Goal: Task Accomplishment & Management: Complete application form

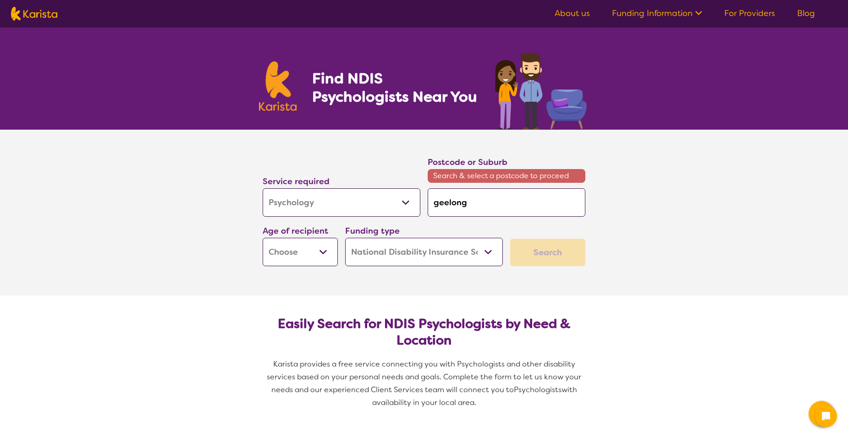
select select "Psychology"
select select "NDIS"
select select "Psychology"
select select "NDIS"
select select "AD"
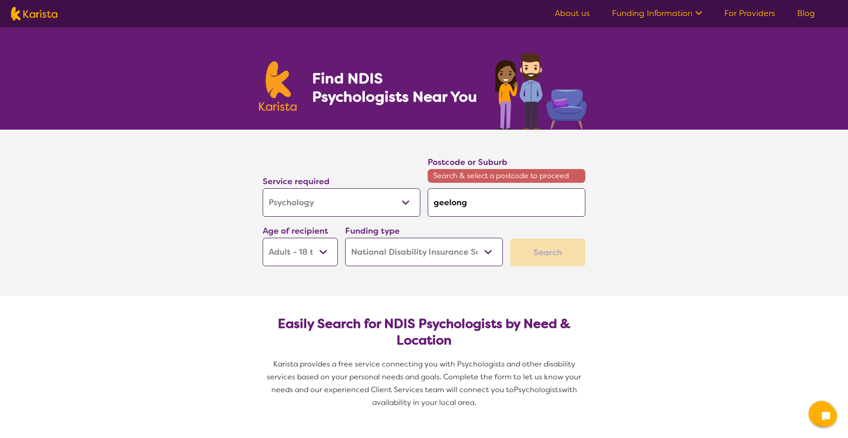
click at [263, 238] on select "Early Childhood - 0 to 9 Child - 10 to 11 Adolescent - 12 to 17 Adult - 18 to 6…" at bounding box center [300, 252] width 75 height 28
select select "AD"
click at [525, 251] on div "Search" at bounding box center [547, 253] width 75 height 28
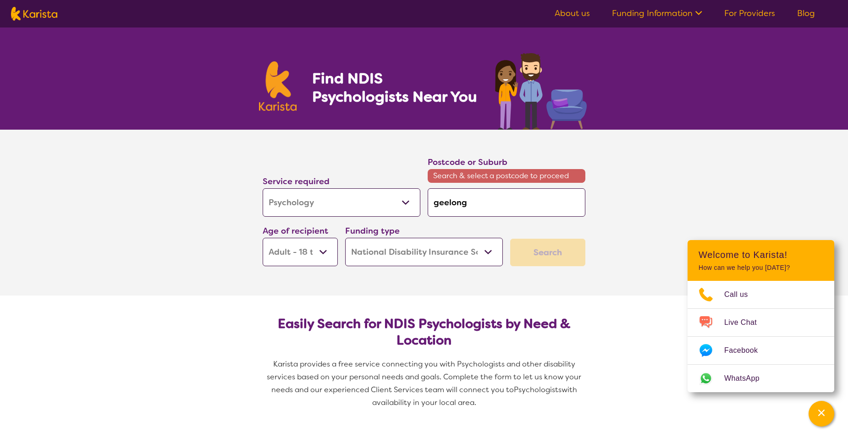
click at [407, 205] on select "Allied Health Assistant Assessment ([MEDICAL_DATA] or [MEDICAL_DATA]) Behaviour…" at bounding box center [342, 202] width 158 height 28
click at [263, 188] on select "Allied Health Assistant Assessment ([MEDICAL_DATA] or [MEDICAL_DATA]) Behaviour…" at bounding box center [342, 202] width 158 height 28
click at [482, 207] on input "geelong" at bounding box center [507, 202] width 158 height 28
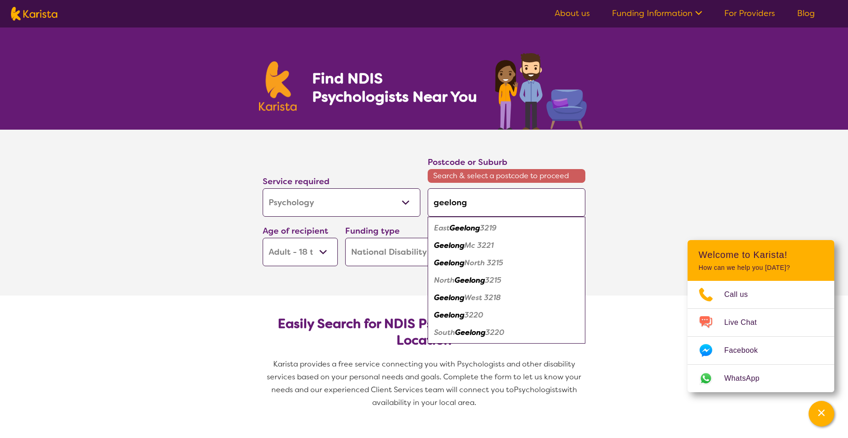
click at [452, 316] on em "Geelong" at bounding box center [449, 315] width 30 height 10
type input "3220"
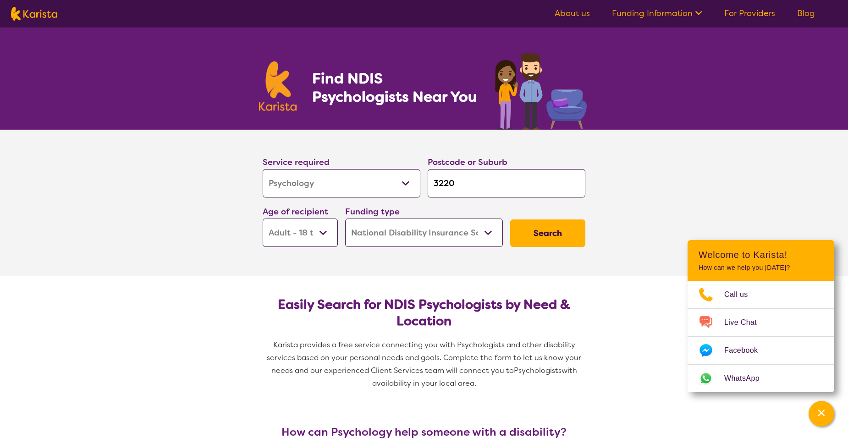
click at [538, 240] on button "Search" at bounding box center [547, 234] width 75 height 28
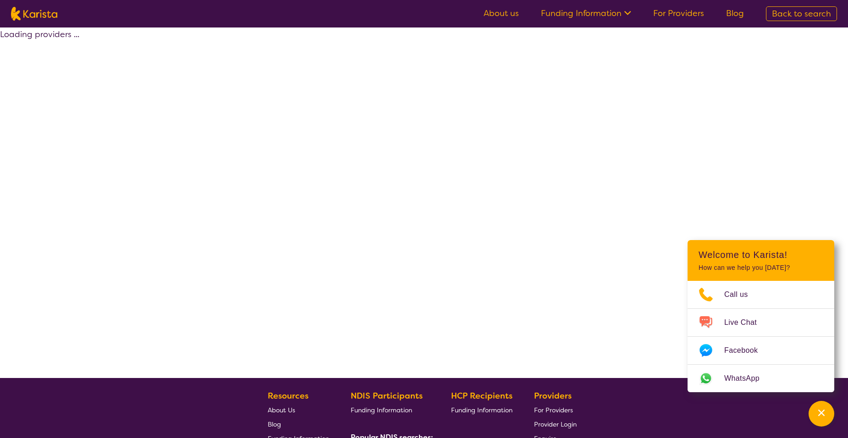
select select "by_score"
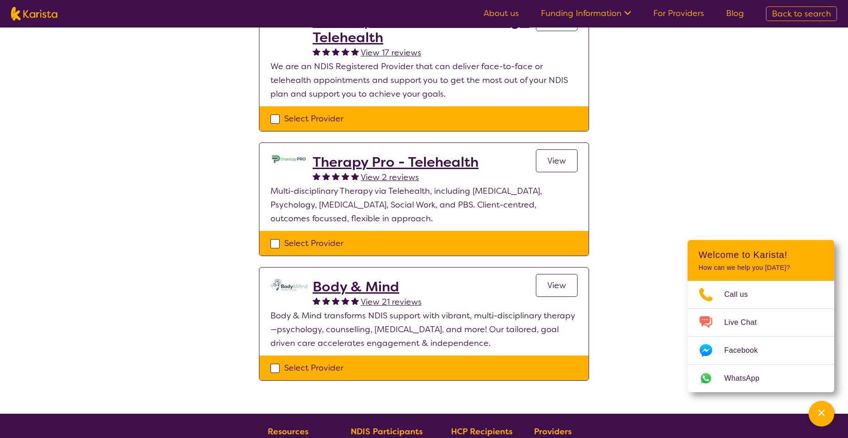
scroll to position [138, 0]
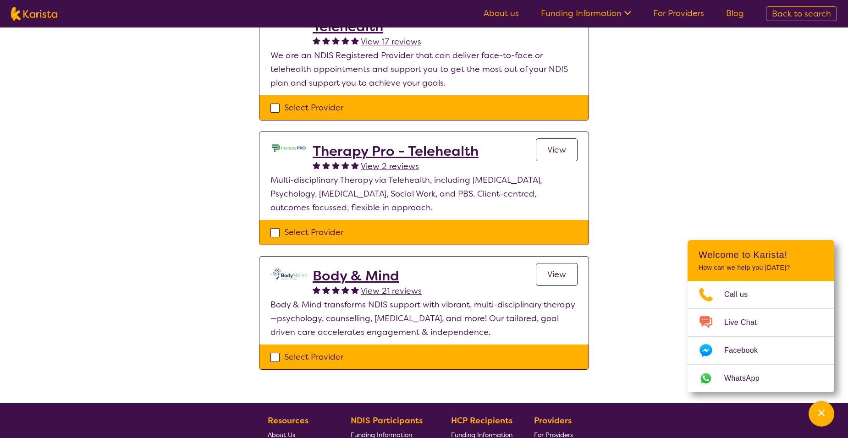
click at [425, 144] on h2 "Therapy Pro - Telehealth" at bounding box center [396, 151] width 166 height 17
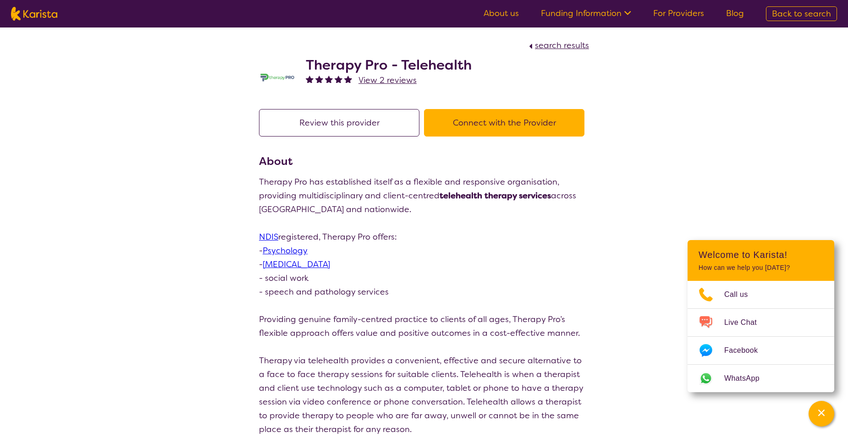
click at [494, 124] on button "Connect with the Provider" at bounding box center [504, 123] width 160 height 28
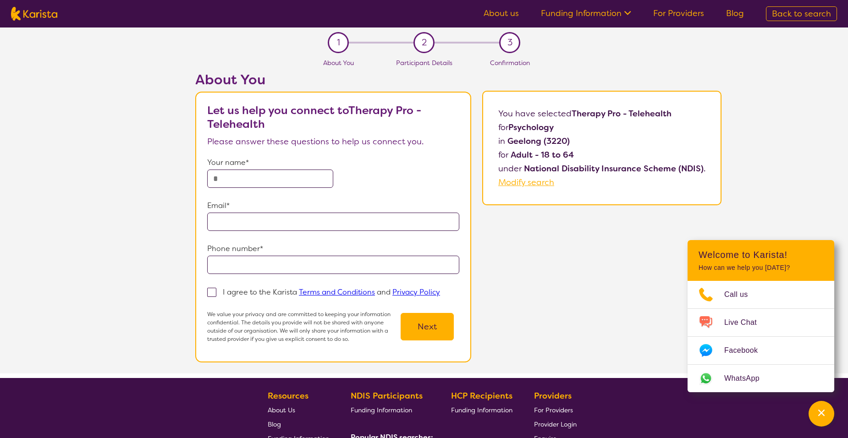
click at [247, 176] on input "text" at bounding box center [270, 179] width 126 height 18
drag, startPoint x: 283, startPoint y: 188, endPoint x: 157, endPoint y: 171, distance: 127.2
click at [157, 171] on div "**********" at bounding box center [459, 223] width 780 height 302
type input "*"
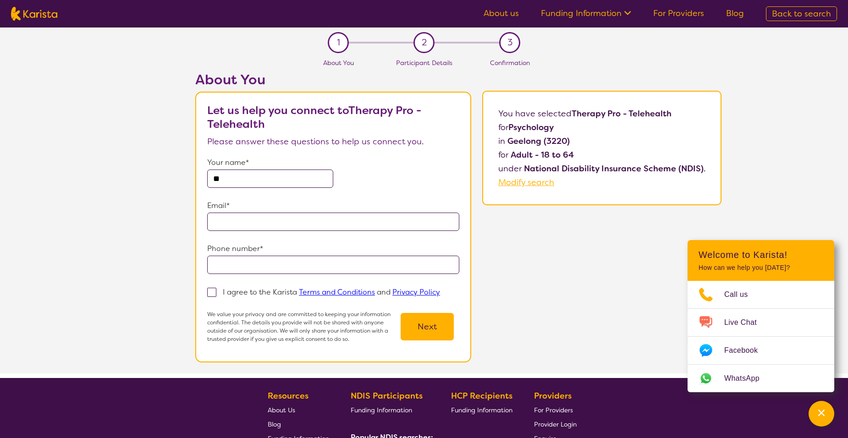
type input "*"
type input "**********"
click at [211, 223] on input "email" at bounding box center [333, 222] width 252 height 18
type input "**********"
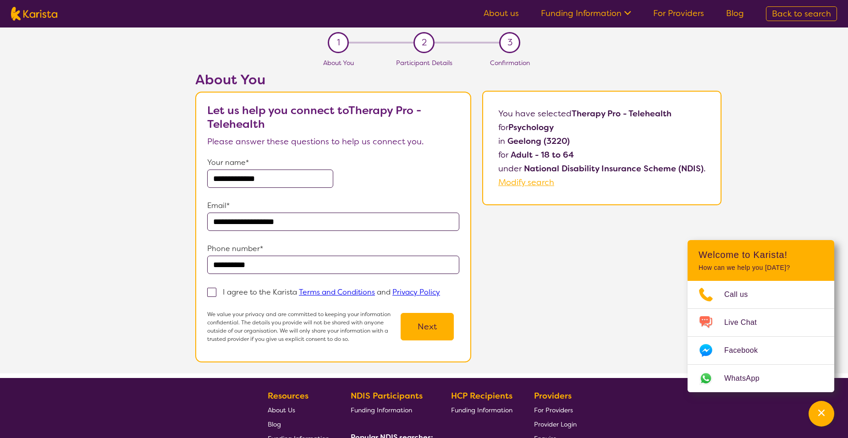
click at [216, 291] on span at bounding box center [211, 292] width 9 height 9
click at [440, 291] on input "I agree to the Karista Terms and Conditions and Privacy Policy" at bounding box center [443, 292] width 6 height 6
checkbox input "true"
click at [422, 332] on button "Next" at bounding box center [427, 327] width 53 height 28
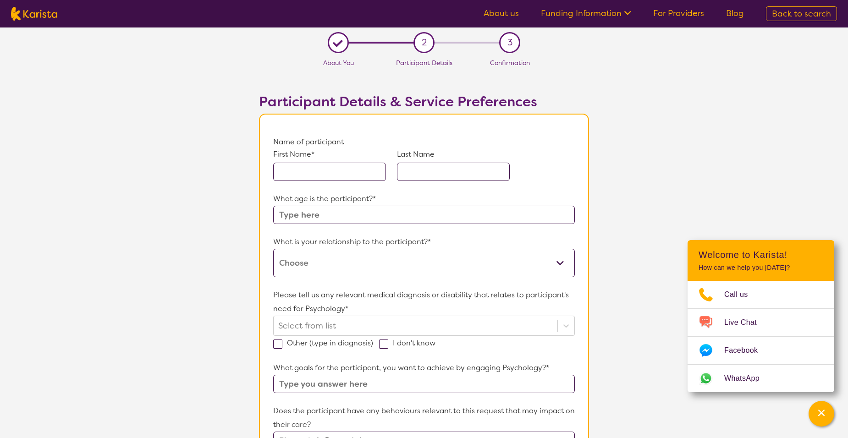
click at [344, 170] on input "text" at bounding box center [329, 172] width 113 height 18
type input "t"
type input "Taylah"
click at [446, 170] on input "text" at bounding box center [453, 172] width 113 height 18
type input "Eggins"
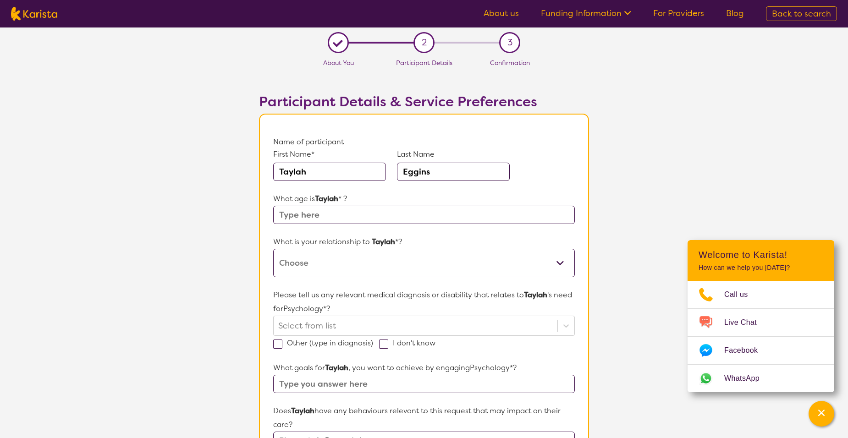
click at [414, 211] on input "text" at bounding box center [424, 215] width 302 height 18
type input "31"
click at [458, 264] on select "This request is for myself I am their parent I am their child I am their spouse…" at bounding box center [424, 263] width 302 height 28
select select "This request is for myself"
click at [273, 249] on select "This request is for myself I am their parent I am their child I am their spouse…" at bounding box center [424, 263] width 302 height 28
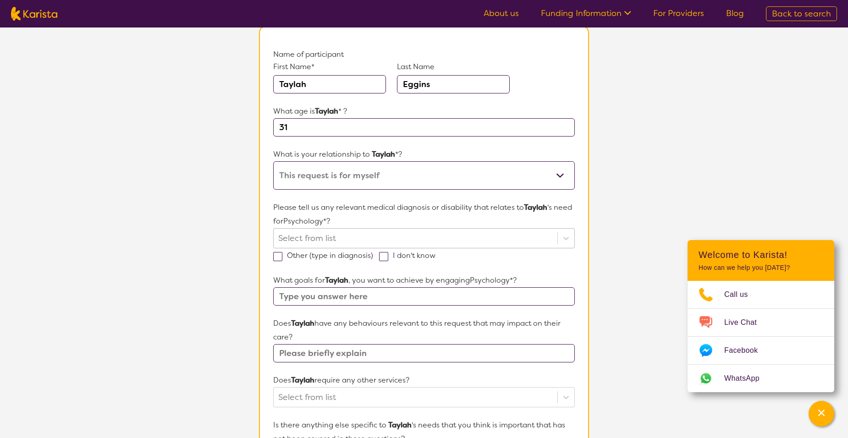
scroll to position [92, 0]
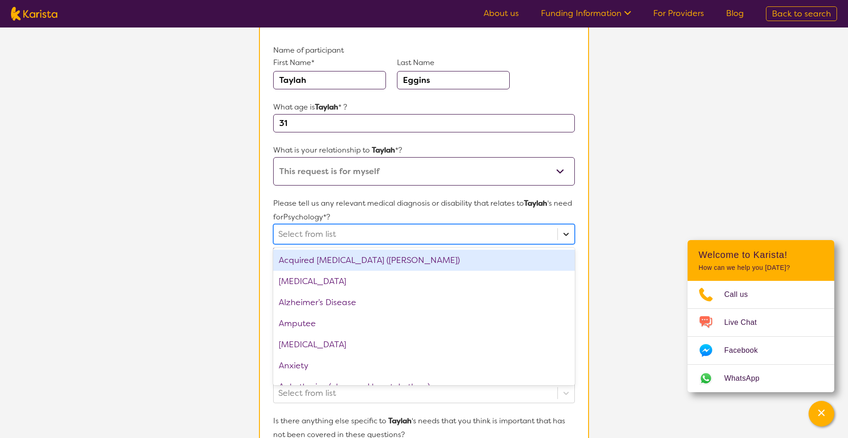
click at [563, 233] on icon at bounding box center [566, 234] width 9 height 9
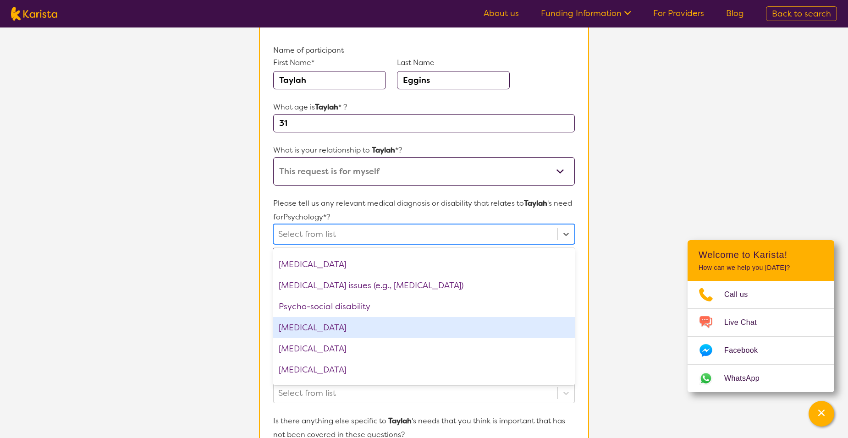
scroll to position [1219, 0]
click at [341, 318] on div "[MEDICAL_DATA]" at bounding box center [424, 328] width 302 height 21
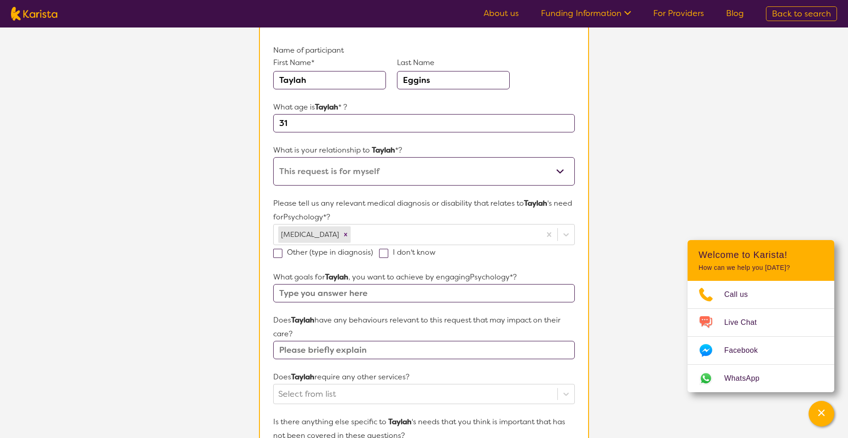
click at [614, 237] on section "L About You 2 Participant Details 3 Confirmation Participant Details & Service …" at bounding box center [424, 340] width 848 height 809
click at [339, 295] on input "text" at bounding box center [424, 293] width 302 height 18
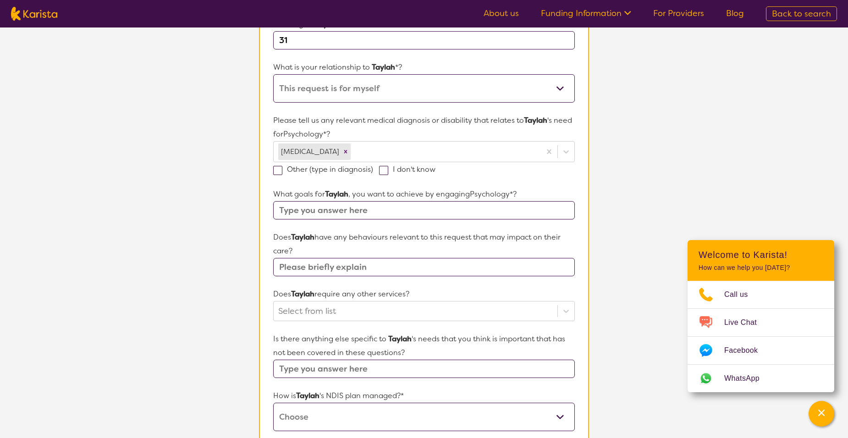
scroll to position [183, 0]
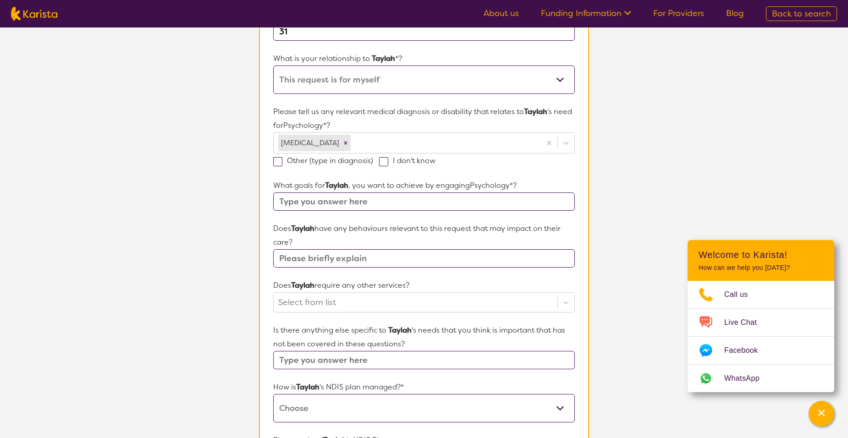
click at [344, 258] on div "Does [PERSON_NAME] have any behaviours relevant to this request that may impact…" at bounding box center [424, 245] width 302 height 46
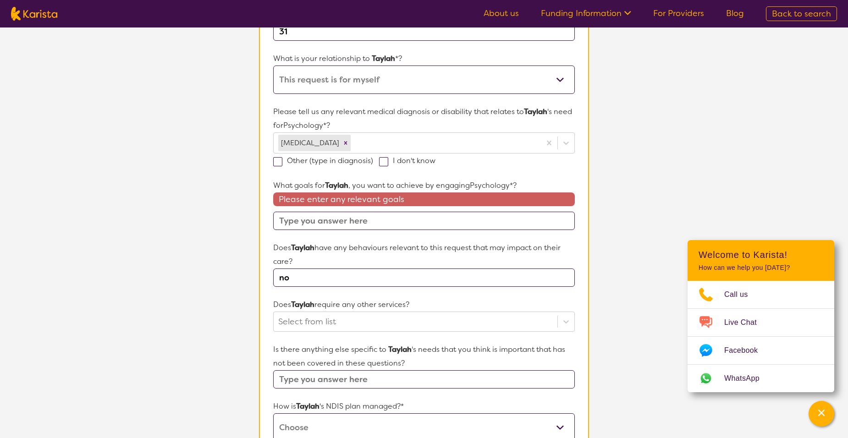
type input "no"
click at [387, 156] on label "I don't know" at bounding box center [410, 161] width 62 height 10
click at [436, 157] on input "I don't know" at bounding box center [439, 160] width 6 height 6
checkbox input "true"
click at [336, 220] on input "text" at bounding box center [424, 221] width 302 height 18
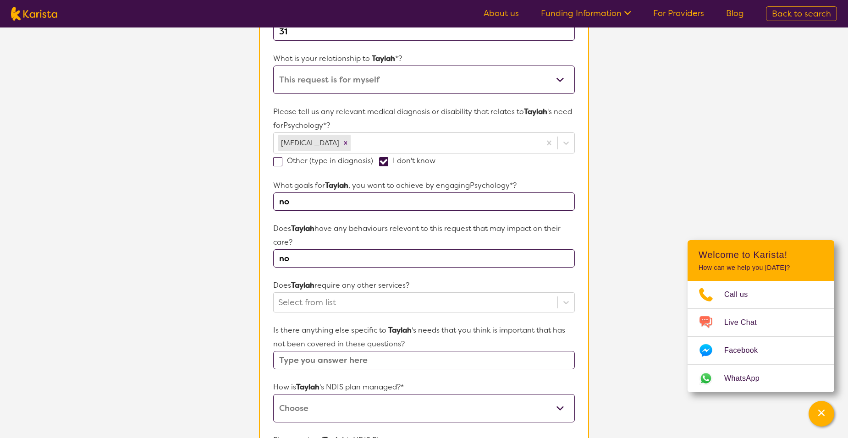
drag, startPoint x: 338, startPoint y: 203, endPoint x: 261, endPoint y: 205, distance: 76.6
click at [261, 205] on section "Name of participant First Name* [PERSON_NAME] Last Name [PERSON_NAME] What age …" at bounding box center [424, 275] width 330 height 690
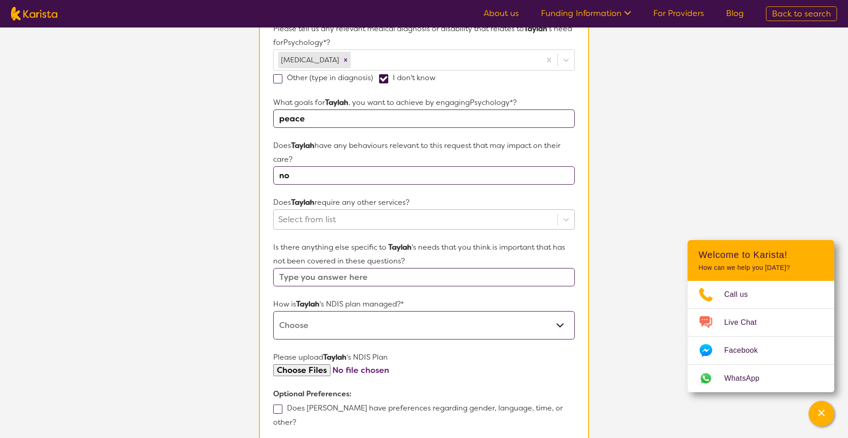
scroll to position [275, 0]
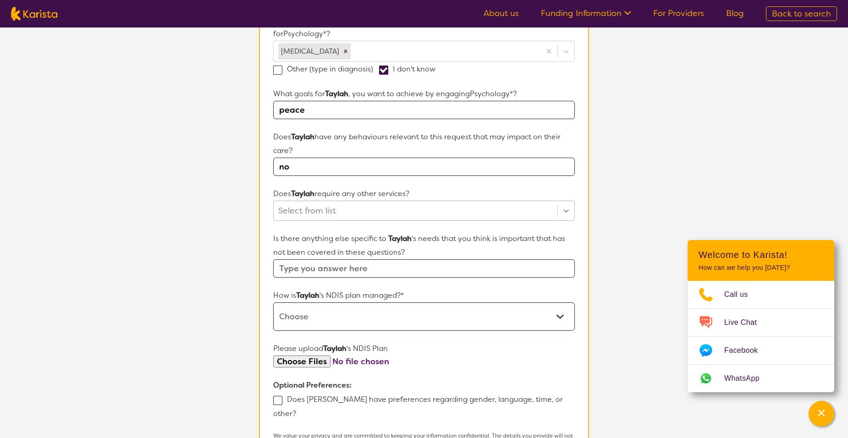
type input "peace"
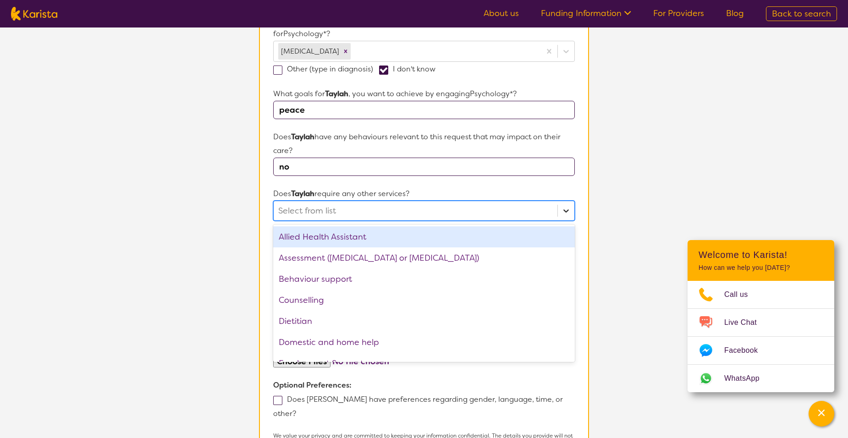
click at [564, 210] on icon at bounding box center [566, 210] width 9 height 9
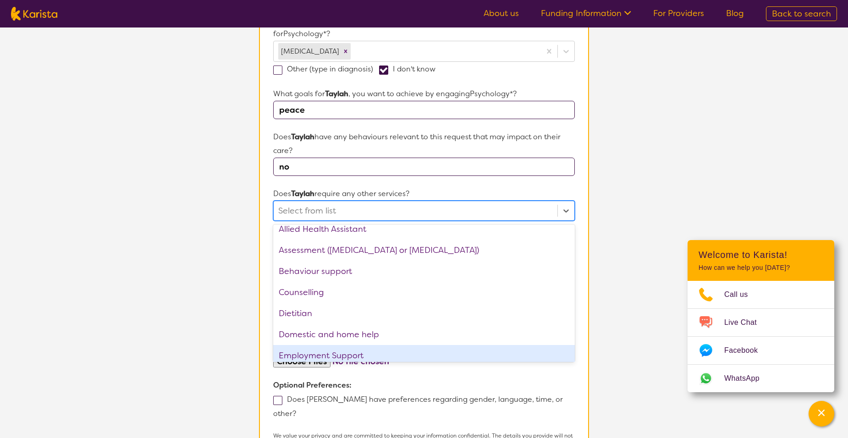
scroll to position [0, 0]
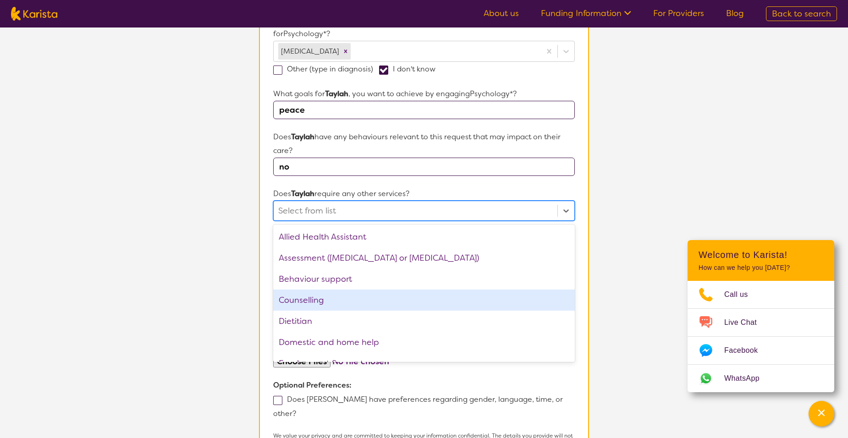
click at [335, 301] on div "Counselling" at bounding box center [424, 300] width 302 height 21
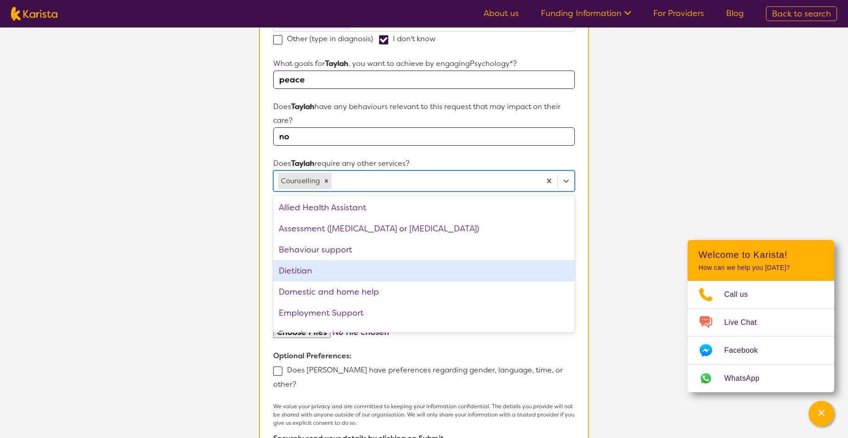
scroll to position [321, 0]
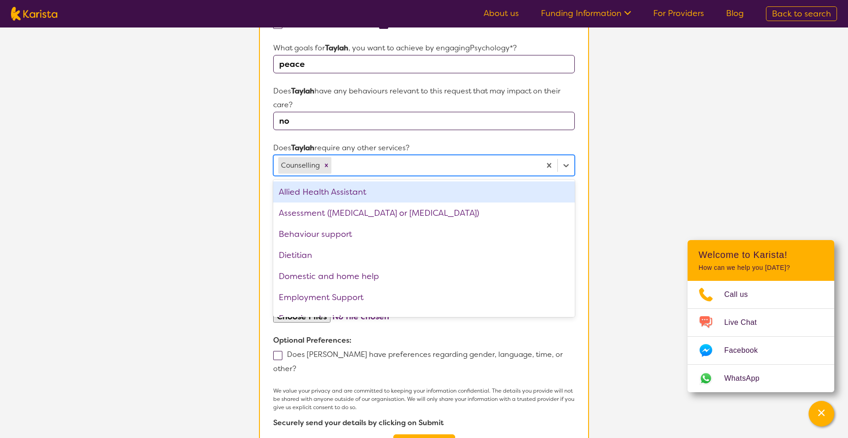
click at [635, 176] on section "L About You 2 Participant Details 3 Confirmation Participant Details & Service …" at bounding box center [424, 112] width 848 height 810
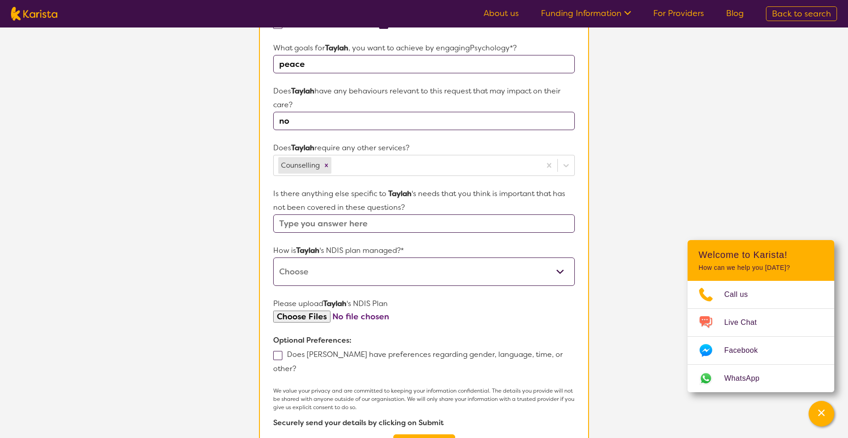
click at [429, 225] on input "text" at bounding box center [424, 224] width 302 height 18
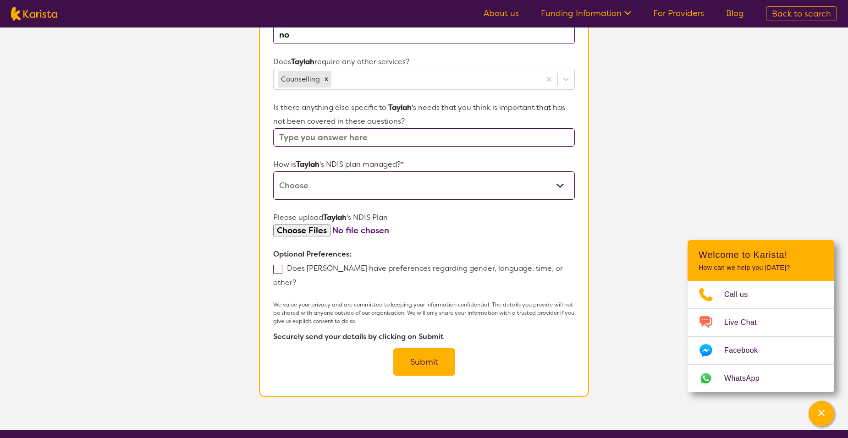
scroll to position [413, 0]
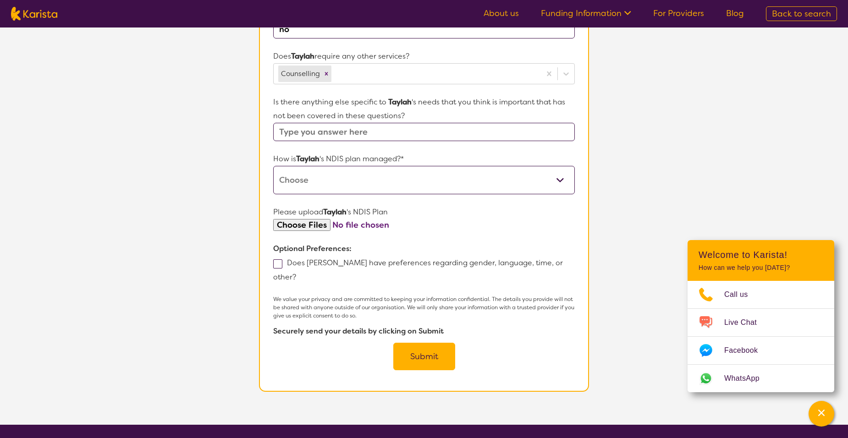
click at [453, 184] on select "Self-managed NDIS plan Managed by a registered plan management provider (not th…" at bounding box center [424, 180] width 302 height 28
select select "Plan Managed"
click at [273, 166] on select "Self-managed NDIS plan Managed by a registered plan management provider (not th…" at bounding box center [424, 180] width 302 height 28
click at [568, 183] on select "Self-managed NDIS plan Managed by a registered plan management provider (not th…" at bounding box center [424, 180] width 302 height 28
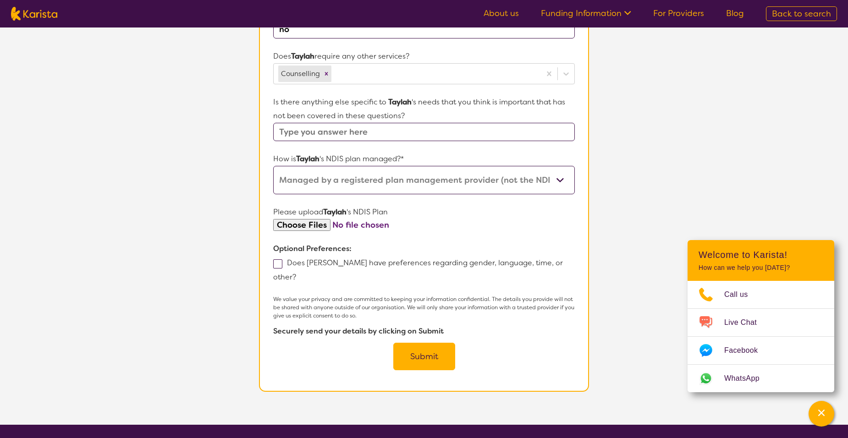
click at [284, 266] on label "Does [PERSON_NAME] have preferences regarding gender, language, time, or other?" at bounding box center [418, 270] width 290 height 24
click at [296, 274] on input "Does [PERSON_NAME] have preferences regarding gender, language, time, or other?" at bounding box center [299, 277] width 6 height 6
checkbox input "true"
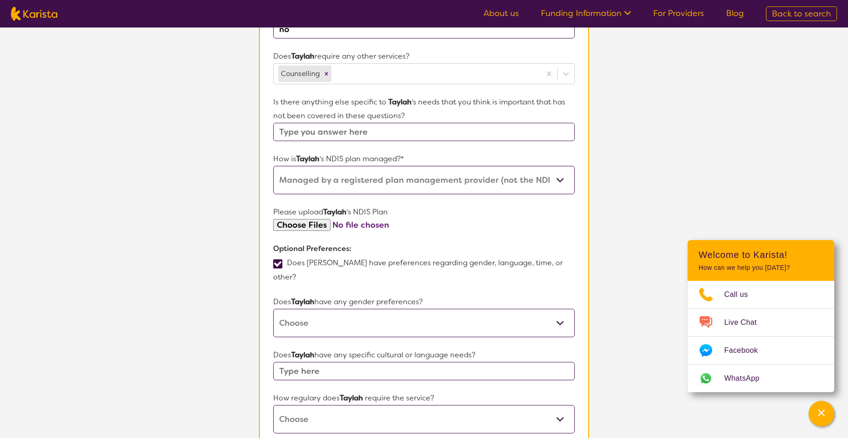
click at [309, 309] on select "[DEMOGRAPHIC_DATA] [DEMOGRAPHIC_DATA] Other No Preference" at bounding box center [424, 323] width 302 height 28
select select "[DEMOGRAPHIC_DATA]"
click at [273, 309] on select "[DEMOGRAPHIC_DATA] [DEMOGRAPHIC_DATA] Other No Preference" at bounding box center [424, 323] width 302 height 28
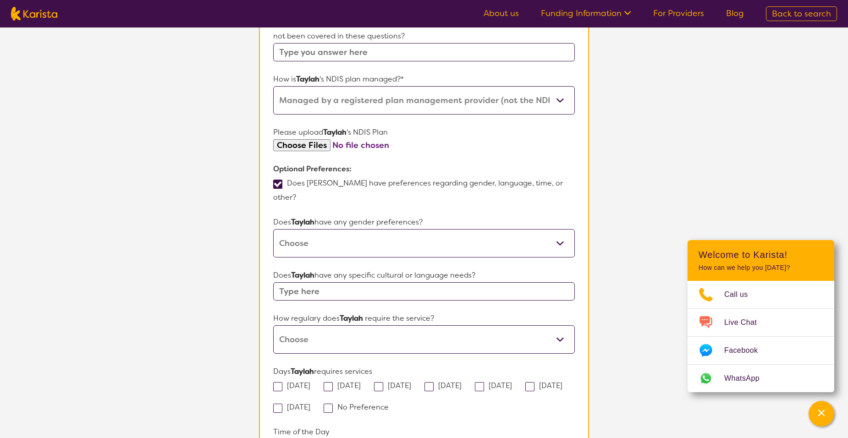
scroll to position [504, 0]
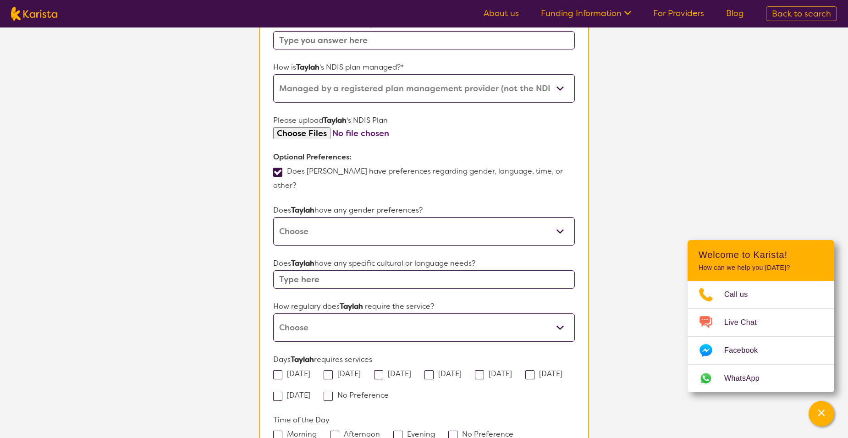
click at [343, 314] on select "Daily Twice a week Weekly Every fortnight Monthly Other" at bounding box center [424, 328] width 302 height 28
select select "Every fortnight"
click at [273, 314] on select "Daily Twice a week Weekly Every fortnight Monthly Other" at bounding box center [424, 328] width 302 height 28
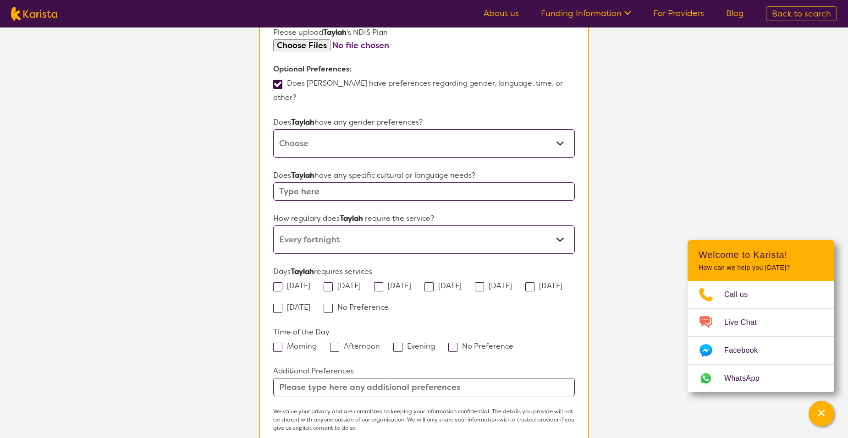
scroll to position [596, 0]
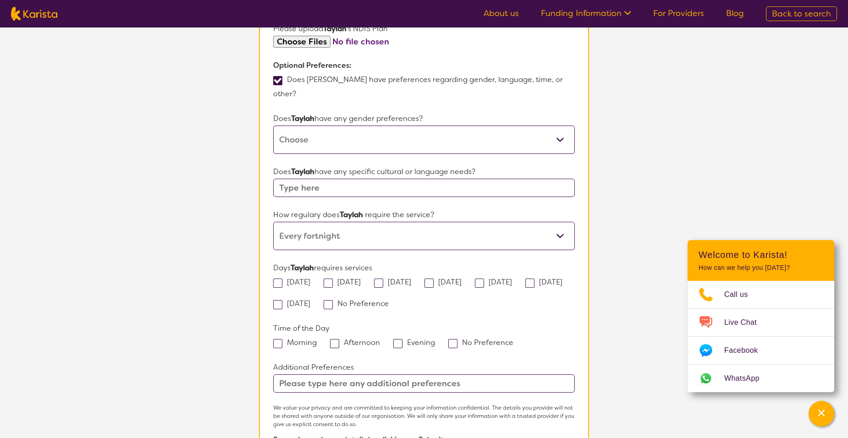
click at [454, 339] on span at bounding box center [452, 343] width 9 height 9
click at [514, 339] on input "No Preference" at bounding box center [517, 342] width 6 height 6
checkbox input "true"
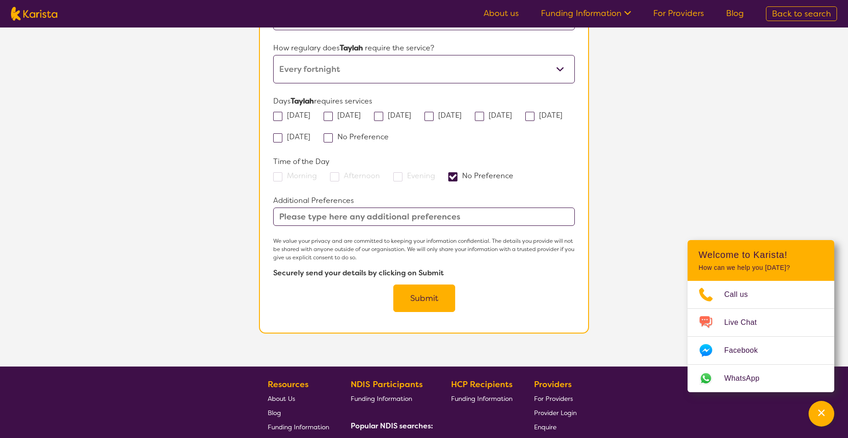
scroll to position [780, 0]
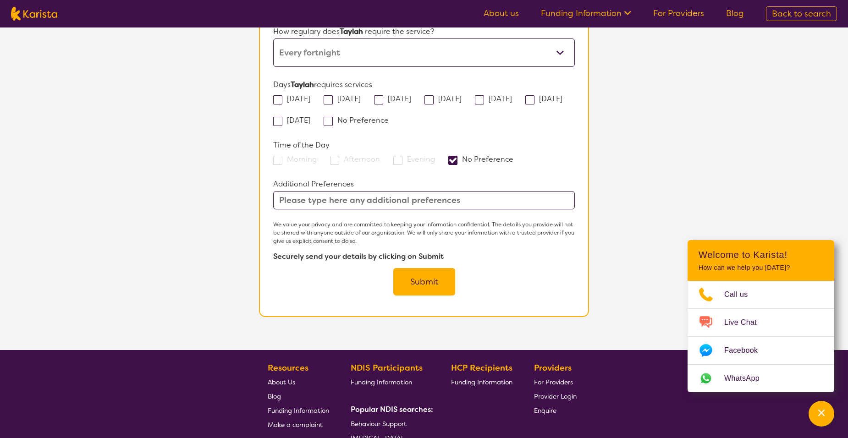
click at [416, 268] on button "Submit" at bounding box center [424, 282] width 62 height 28
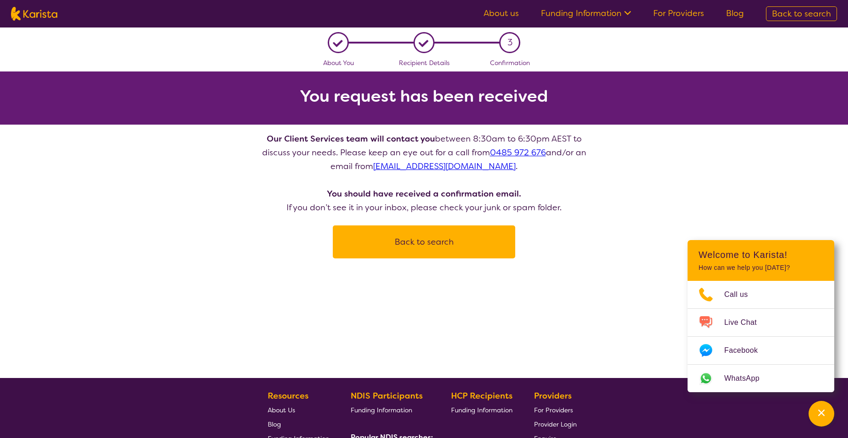
click at [386, 240] on button "Back to search" at bounding box center [424, 242] width 160 height 28
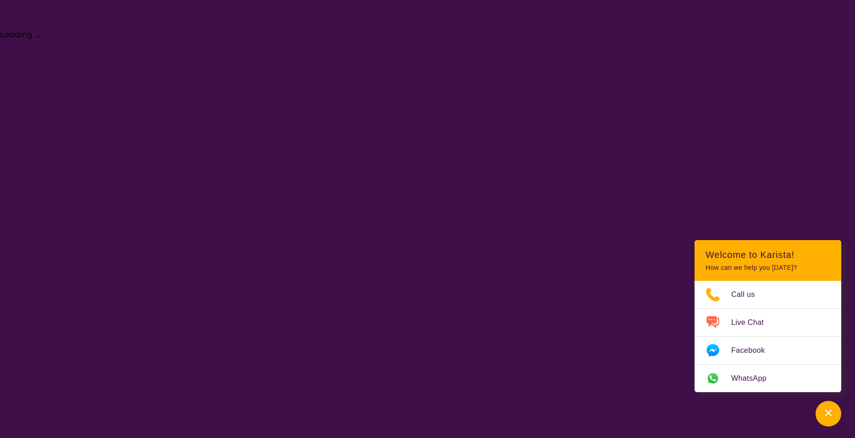
select select "Psychology"
select select "AD"
select select "NDIS"
select select "Psychology"
select select "AD"
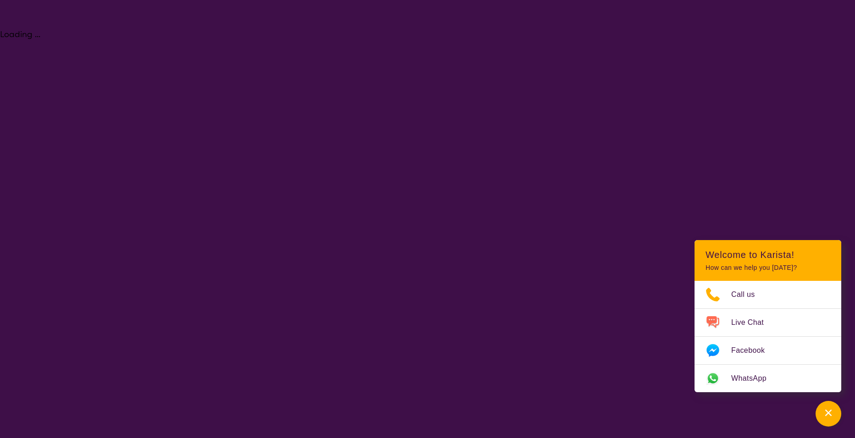
select select "NDIS"
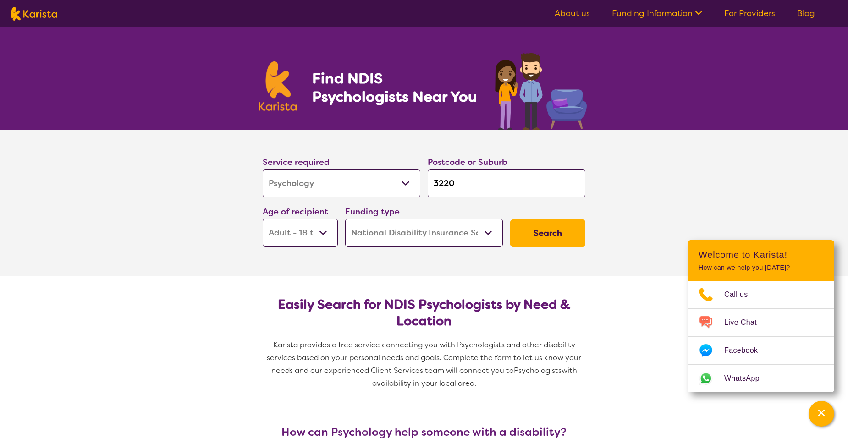
click at [342, 178] on select "Allied Health Assistant Assessment ([MEDICAL_DATA] or [MEDICAL_DATA]) Behaviour…" at bounding box center [342, 183] width 158 height 28
select select "Counselling"
click at [263, 169] on select "Allied Health Assistant Assessment ([MEDICAL_DATA] or [MEDICAL_DATA]) Behaviour…" at bounding box center [342, 183] width 158 height 28
select select "Counselling"
click at [315, 236] on select "Early Childhood - 0 to 9 Child - 10 to 11 Adolescent - 12 to 17 Adult - 18 to 6…" at bounding box center [300, 233] width 75 height 28
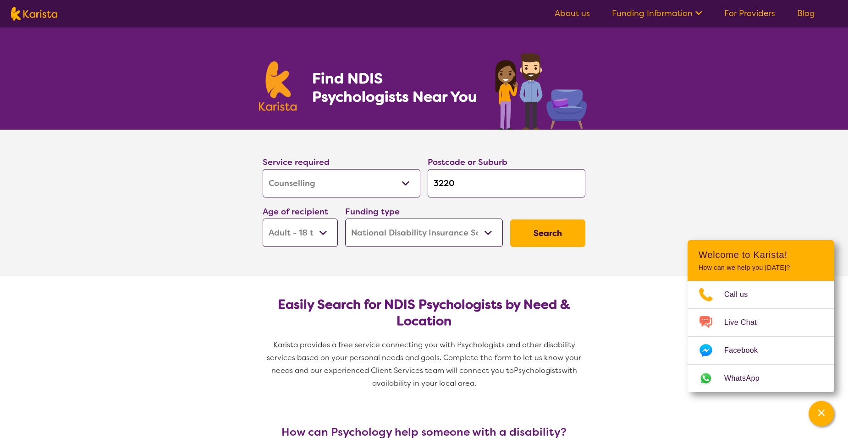
select select "CH"
click at [263, 219] on select "Early Childhood - 0 to 9 Child - 10 to 11 Adolescent - 12 to 17 Adult - 18 to 6…" at bounding box center [300, 233] width 75 height 28
select select "CH"
click at [540, 239] on button "Search" at bounding box center [547, 234] width 75 height 28
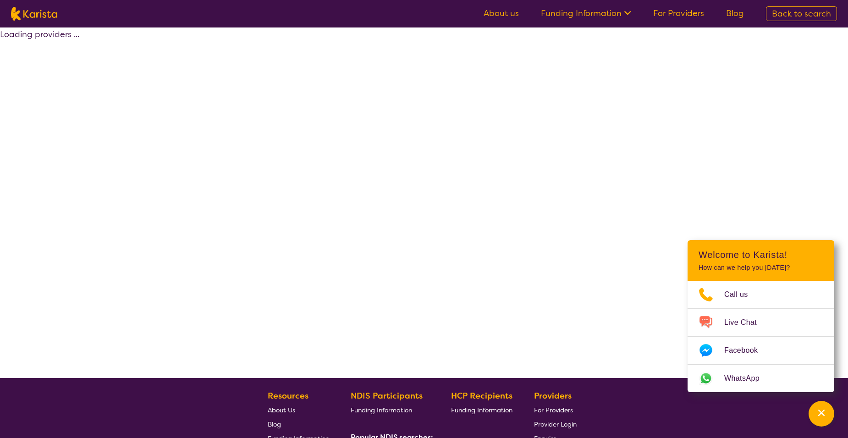
select select "by_score"
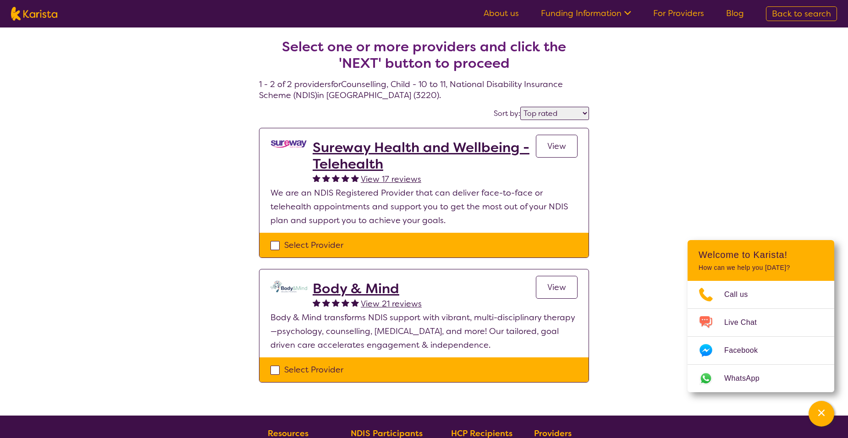
click at [564, 147] on span "View" at bounding box center [557, 146] width 19 height 11
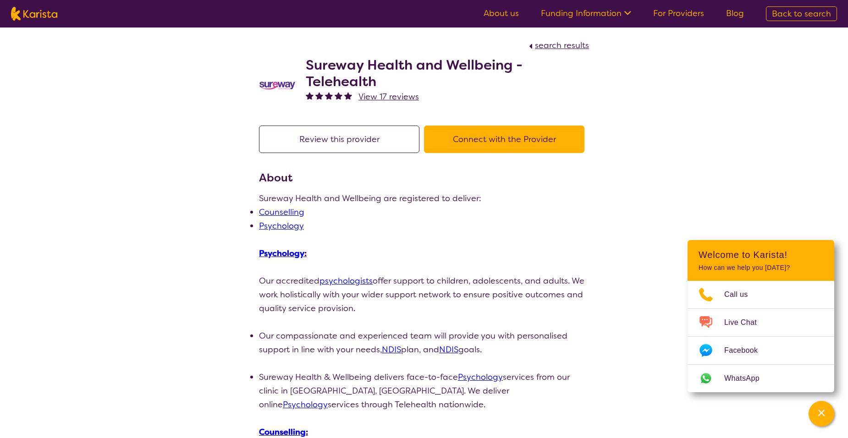
click at [475, 145] on button "Connect with the Provider" at bounding box center [504, 140] width 160 height 28
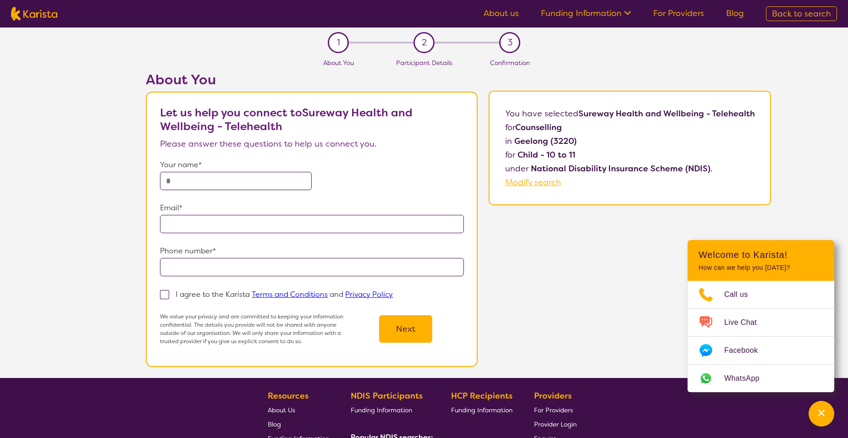
click at [287, 167] on p "Your name*" at bounding box center [312, 165] width 304 height 14
click at [286, 176] on input "text" at bounding box center [236, 181] width 152 height 18
type input "**********"
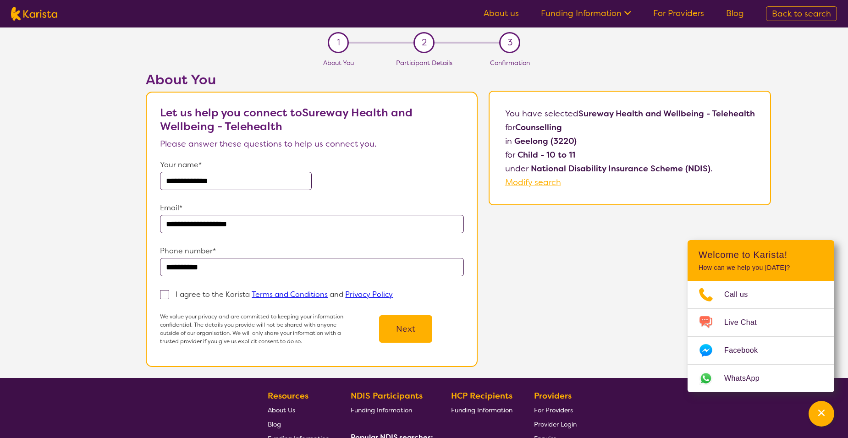
click at [164, 295] on span at bounding box center [164, 294] width 9 height 9
click at [393, 295] on input "I agree to the Karista Terms and Conditions and Privacy Policy" at bounding box center [396, 294] width 6 height 6
checkbox input "true"
click at [414, 329] on button "Next" at bounding box center [405, 329] width 53 height 28
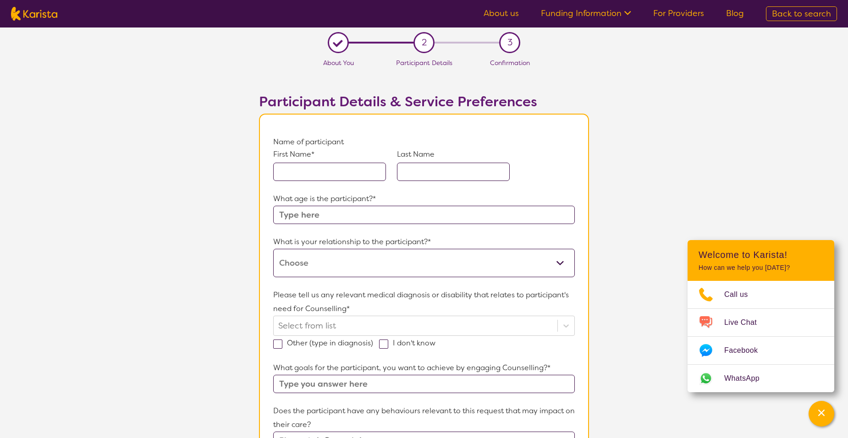
click at [285, 168] on input "text" at bounding box center [329, 172] width 113 height 18
type input "p"
type input "Phoenix"
click at [444, 169] on input "text" at bounding box center [453, 172] width 113 height 18
type input "Eggins"
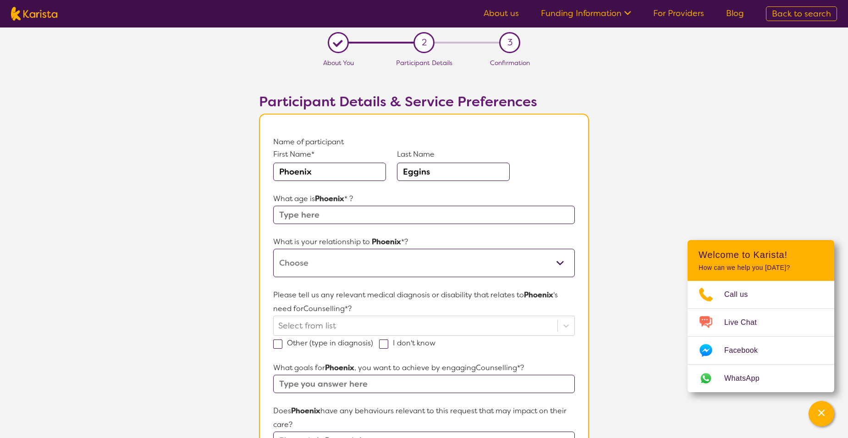
type input "31"
type input "peace"
type input "no"
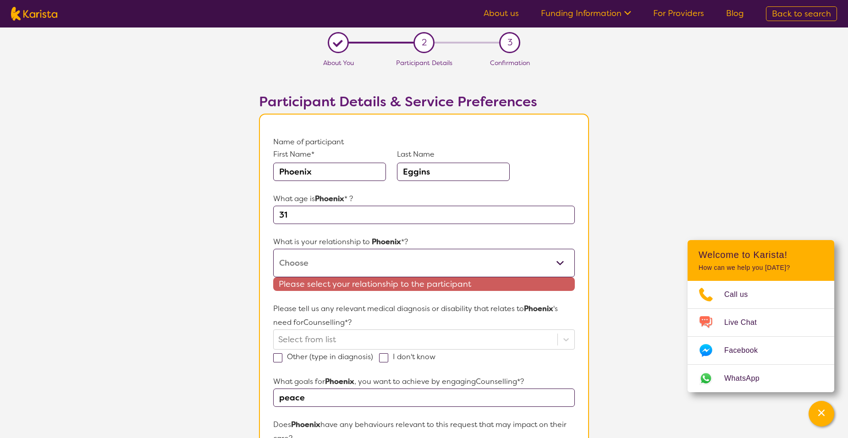
drag, startPoint x: 360, startPoint y: 215, endPoint x: 102, endPoint y: 235, distance: 259.4
click at [102, 235] on section "L About You 2 Participant Details 3 Confirmation Participant Details & Service …" at bounding box center [424, 439] width 848 height 822
type input "12"
click at [285, 258] on select "This request is for myself I am their parent I am their child I am their spouse…" at bounding box center [424, 263] width 302 height 28
select select "I am their parent"
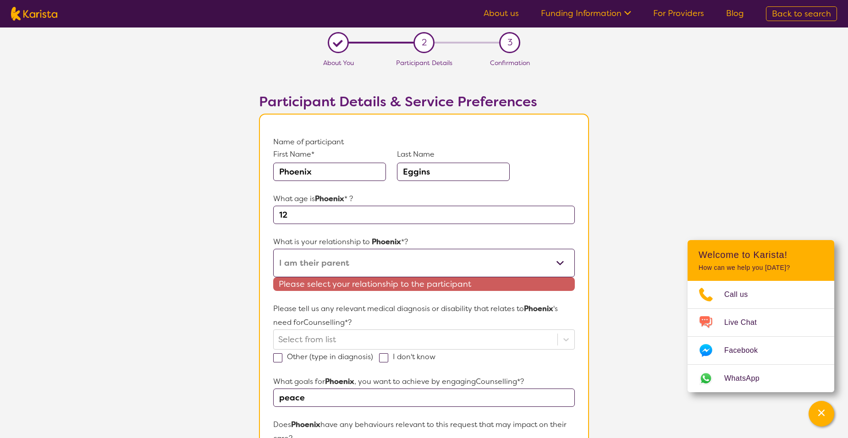
click at [273, 249] on select "This request is for myself I am their parent I am their child I am their spouse…" at bounding box center [424, 263] width 302 height 28
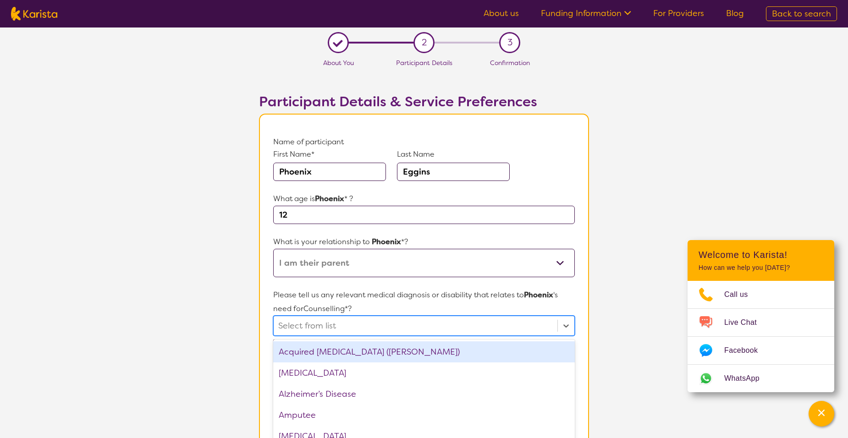
scroll to position [43, 0]
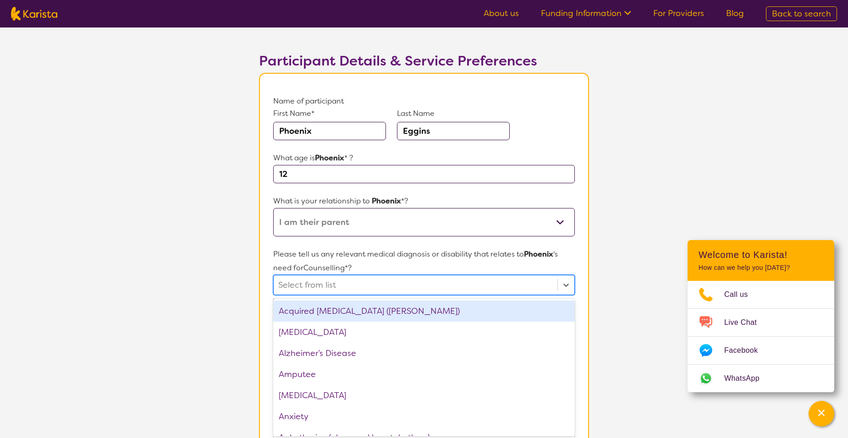
click at [340, 295] on div "option Acquired [MEDICAL_DATA] (ABI) focused, 1 of 75. 75 results available. Us…" at bounding box center [424, 285] width 302 height 20
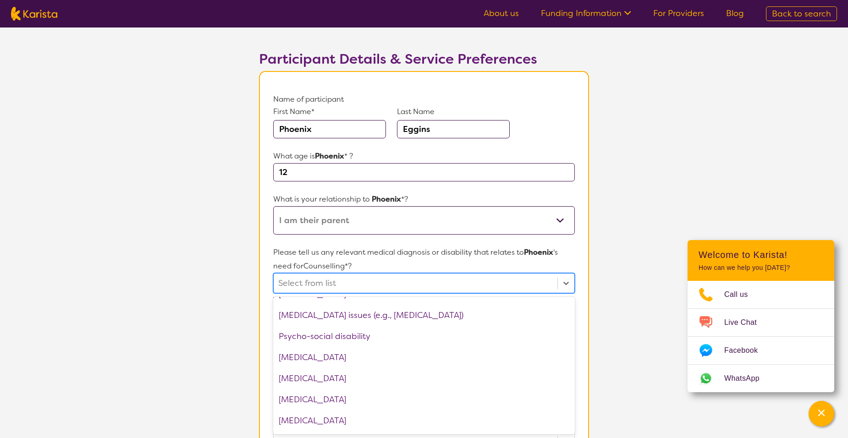
scroll to position [1238, 0]
type input "a"
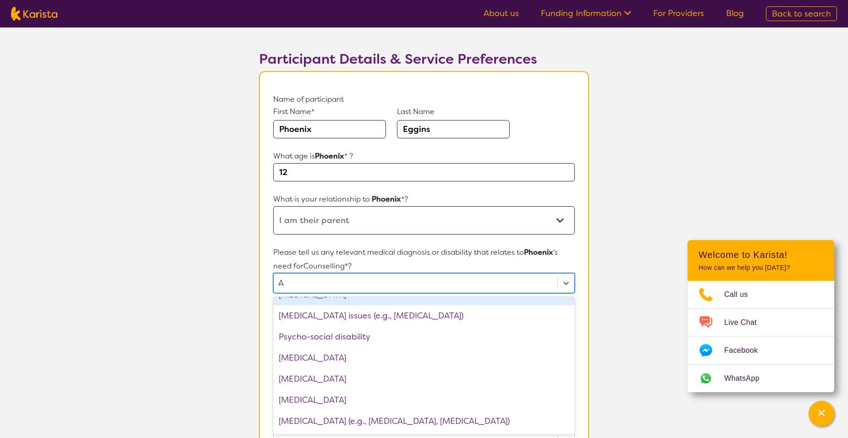
type input "Au"
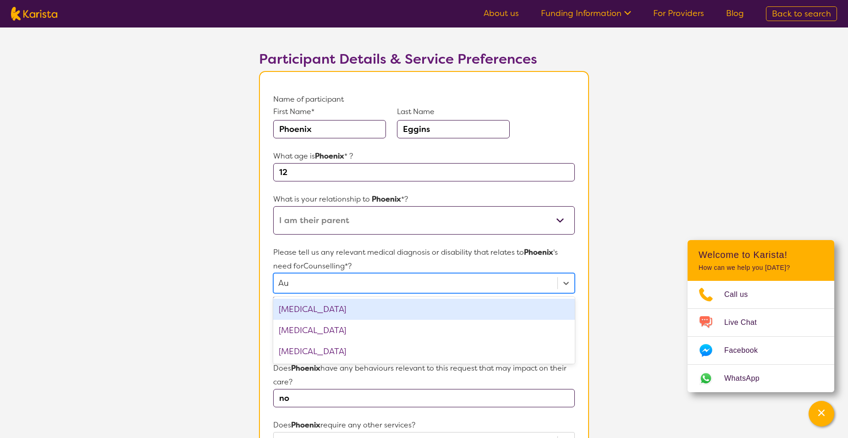
scroll to position [0, 0]
click at [329, 312] on div "[MEDICAL_DATA]" at bounding box center [424, 309] width 302 height 21
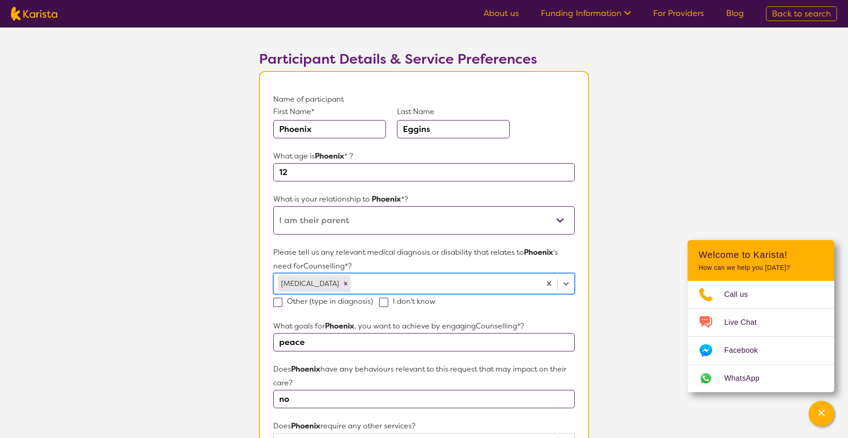
click at [435, 285] on div at bounding box center [445, 284] width 184 height 16
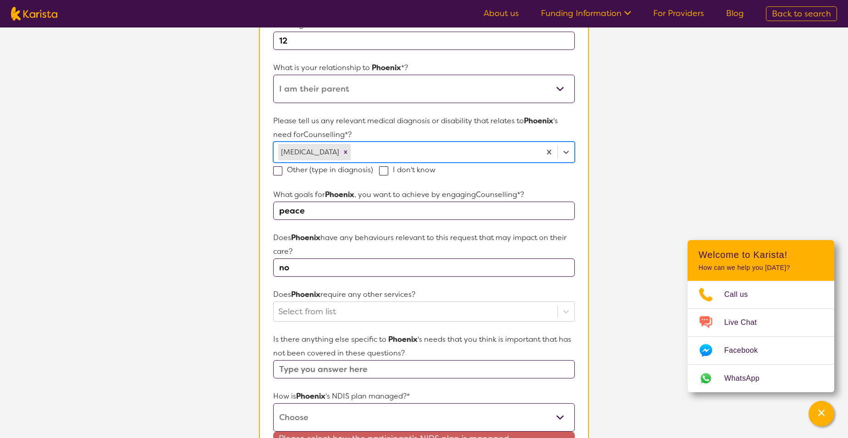
scroll to position [180, 0]
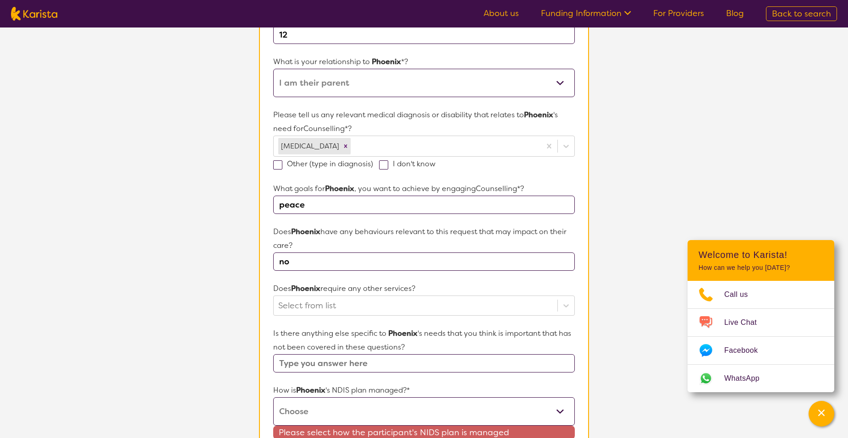
drag, startPoint x: 310, startPoint y: 204, endPoint x: 163, endPoint y: 194, distance: 147.5
click at [163, 197] on section "L About You 2 Participant Details 3 Confirmation Participant Details & Service …" at bounding box center [424, 251] width 848 height 809
type input "t"
type input "m"
type input "Mental health support"
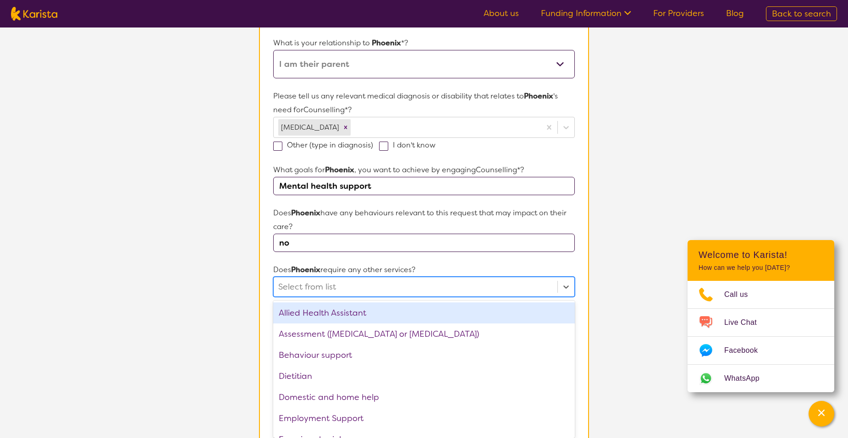
click at [363, 297] on div "option Allied Health Assistant focused, 1 of 21. 21 results available. Use Up a…" at bounding box center [424, 287] width 302 height 20
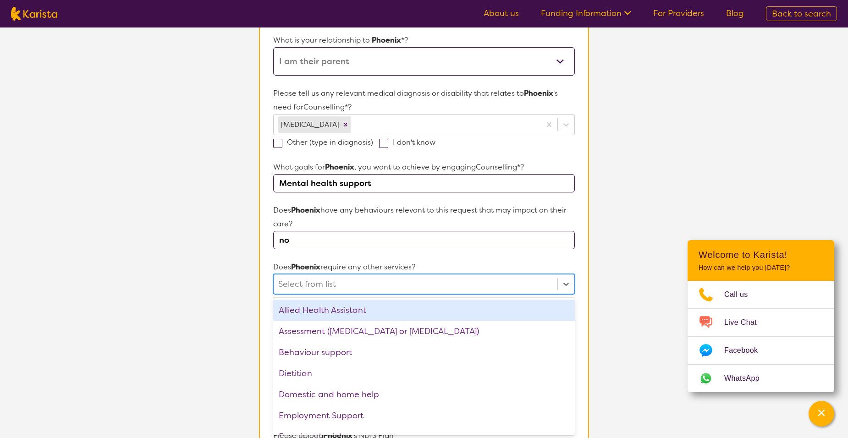
scroll to position [203, 0]
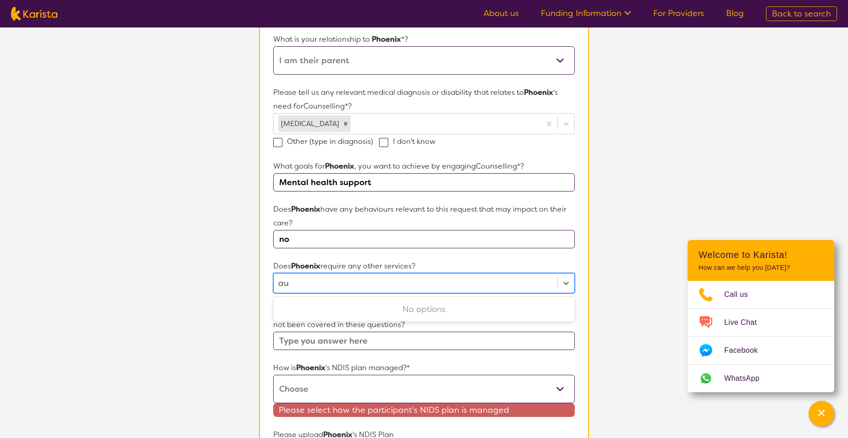
type input "a"
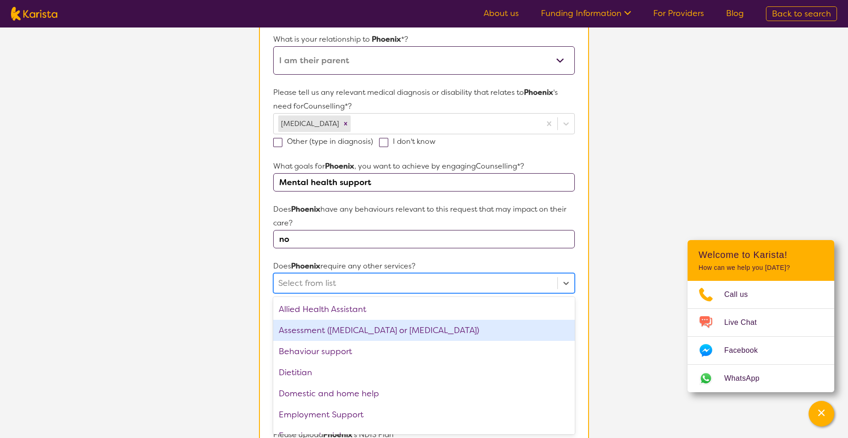
click at [366, 277] on div at bounding box center [415, 284] width 275 height 16
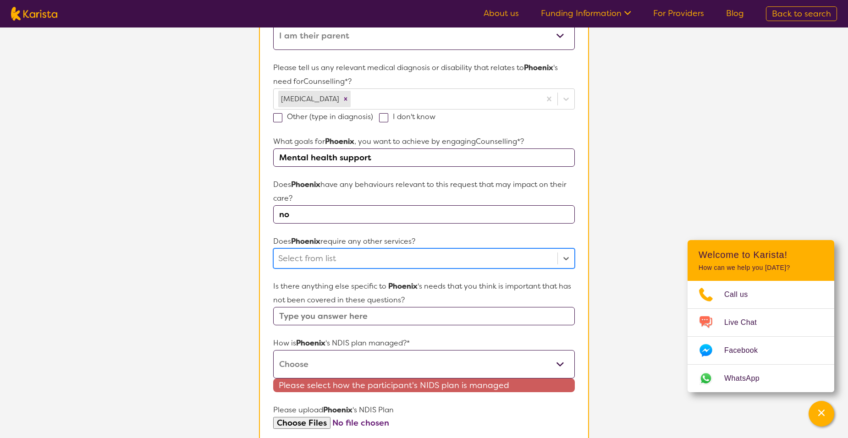
scroll to position [249, 0]
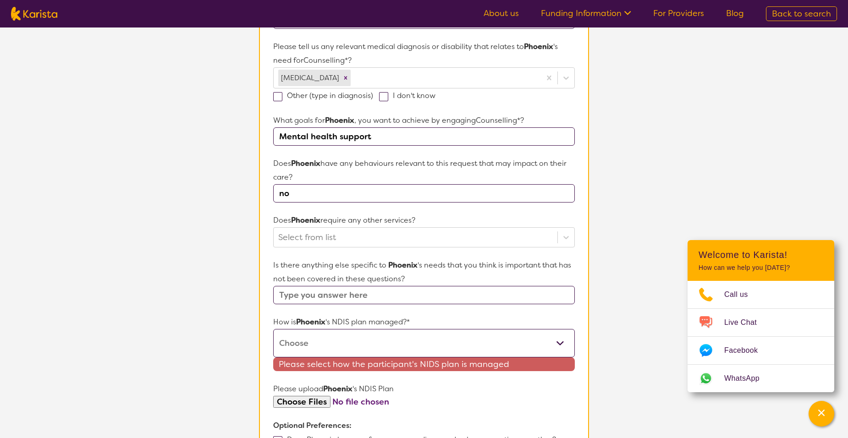
click at [382, 138] on input "Mental health support" at bounding box center [424, 136] width 302 height 18
drag, startPoint x: 385, startPoint y: 138, endPoint x: 31, endPoint y: 166, distance: 355.1
click at [31, 166] on section "L About You 2 Participant Details 3 Confirmation Participant Details & Service …" at bounding box center [424, 183] width 848 height 809
drag, startPoint x: 535, startPoint y: 195, endPoint x: 182, endPoint y: 199, distance: 352.6
click at [182, 199] on section "L About You 2 Participant Details 3 Confirmation Participant Details & Service …" at bounding box center [424, 183] width 848 height 809
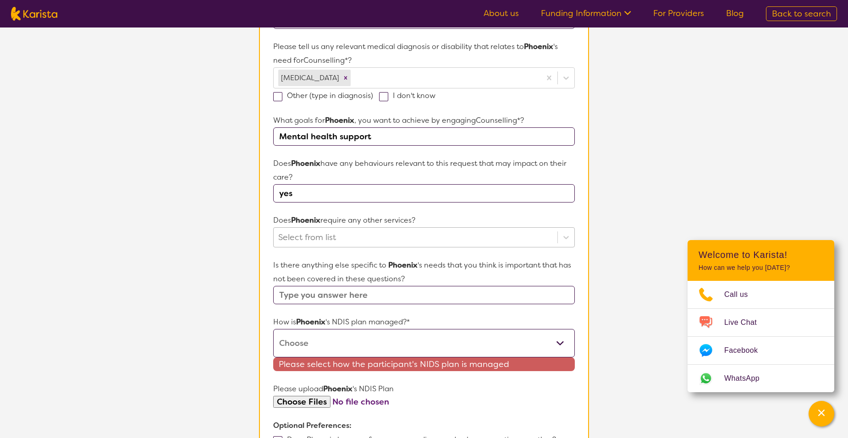
type input "yes"
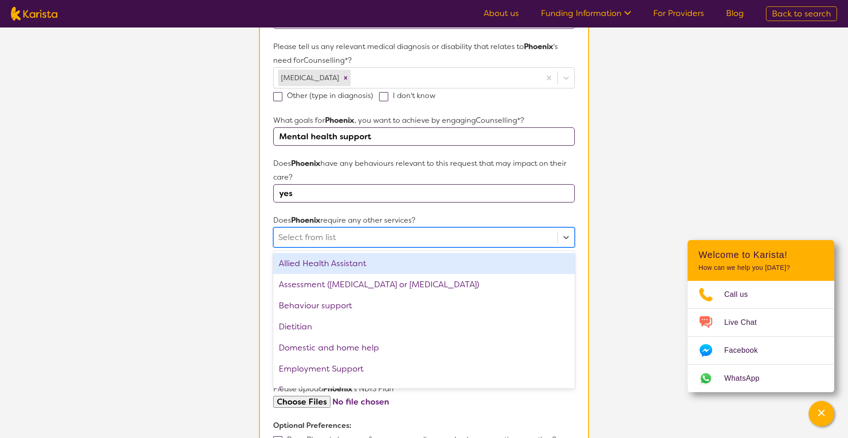
click at [401, 237] on div at bounding box center [415, 238] width 275 height 16
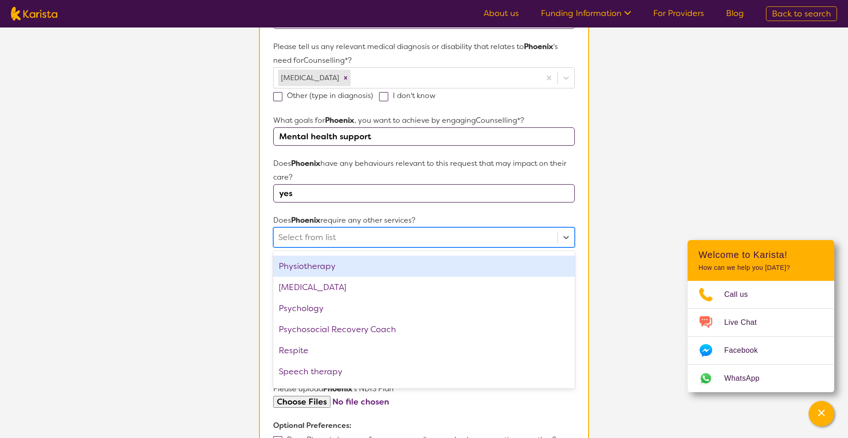
scroll to position [275, 0]
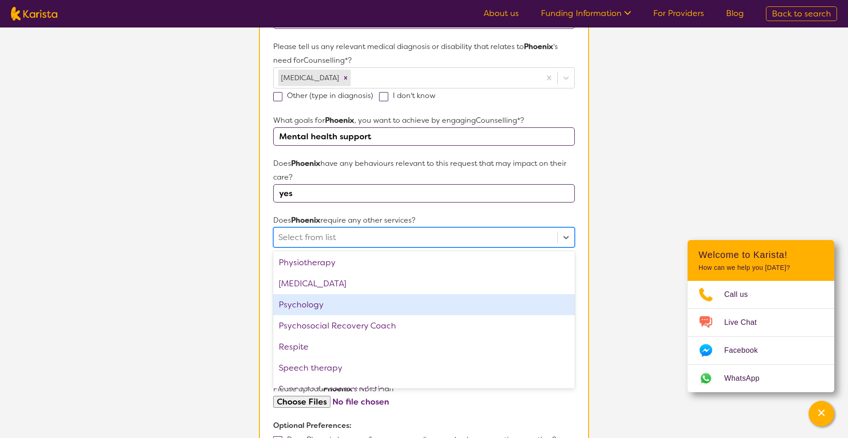
click at [350, 313] on div "Psychology" at bounding box center [424, 304] width 302 height 21
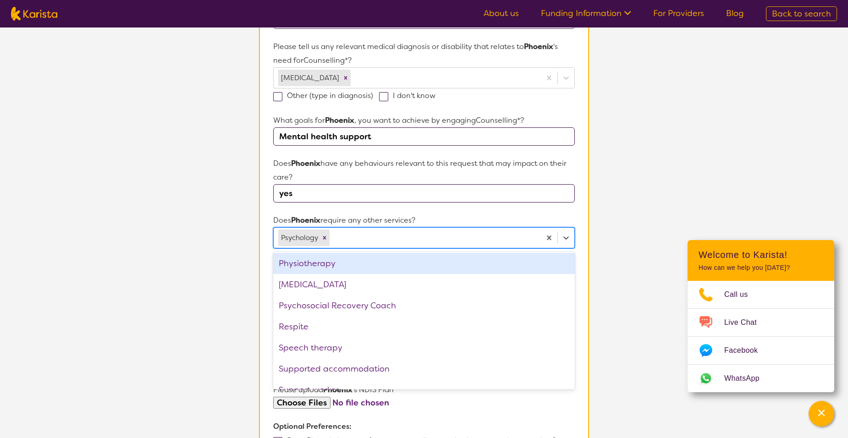
click at [620, 194] on section "L About You 2 Participant Details 3 Confirmation Participant Details & Service …" at bounding box center [424, 184] width 848 height 810
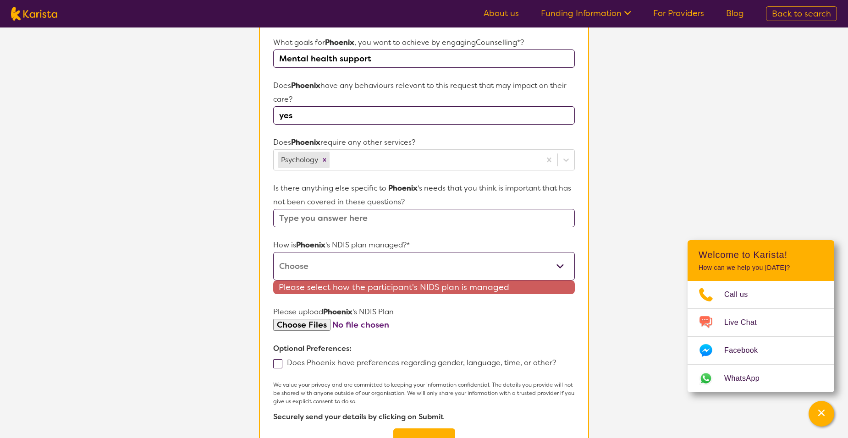
scroll to position [340, 0]
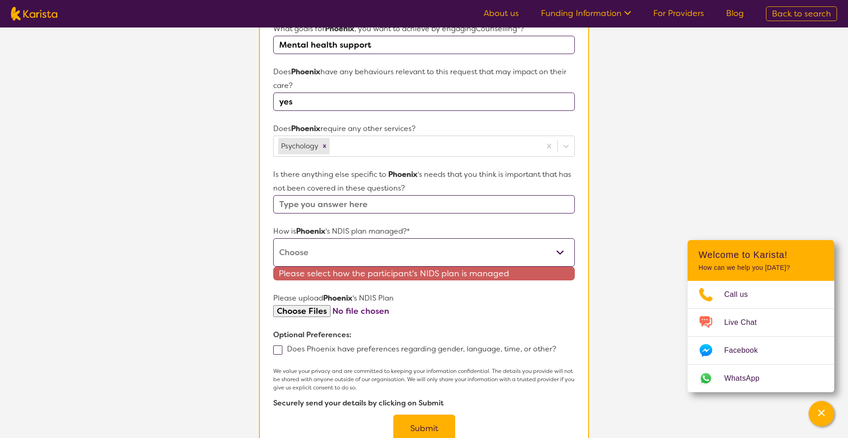
click at [552, 253] on select "Self-managed NDIS plan Managed by a registered plan management provider (not th…" at bounding box center [424, 252] width 302 height 28
select select "Plan Managed"
click at [273, 238] on select "Self-managed NDIS plan Managed by a registered plan management provider (not th…" at bounding box center [424, 252] width 302 height 28
click at [280, 344] on form "Name of participant First Name* [PERSON_NAME] Last Name [PERSON_NAME] What age …" at bounding box center [424, 119] width 302 height 648
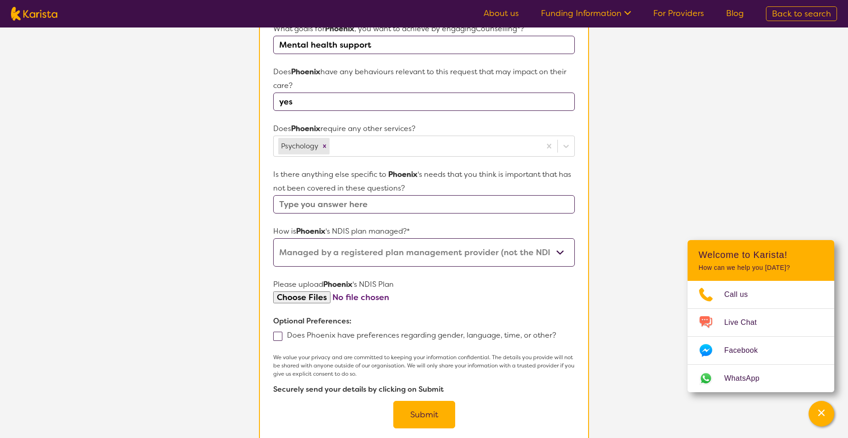
click at [278, 335] on span at bounding box center [277, 336] width 9 height 9
click at [556, 335] on input "Does Phoenix have preferences regarding gender, language, time, or other?" at bounding box center [559, 335] width 6 height 6
checkbox input "true"
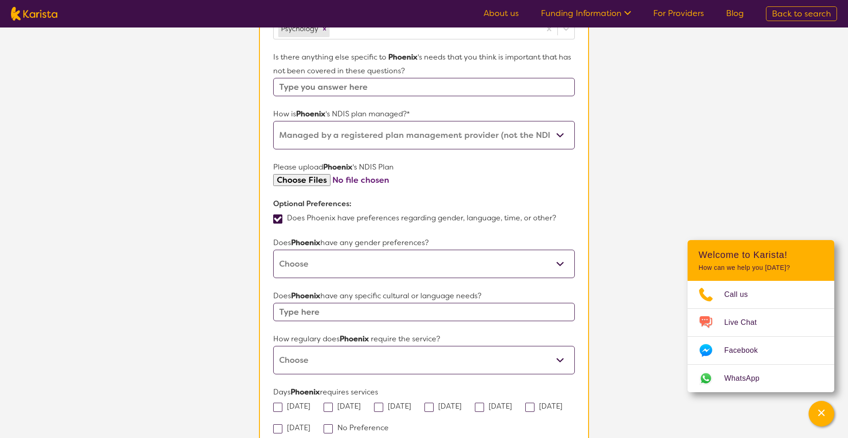
scroll to position [478, 0]
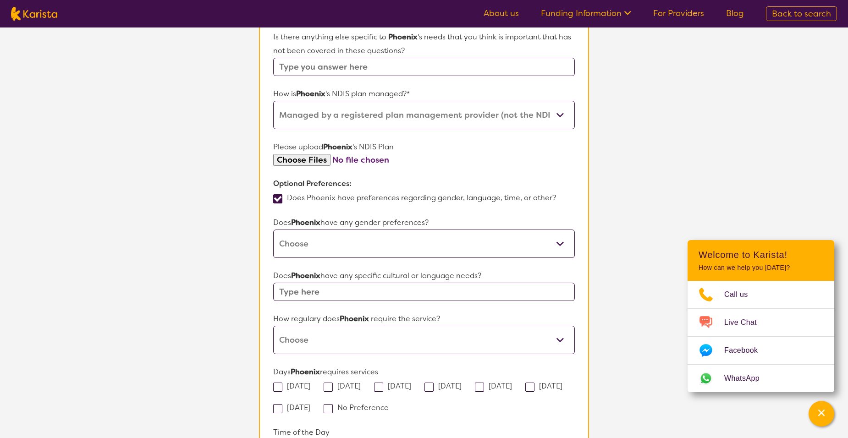
click at [561, 240] on select "[DEMOGRAPHIC_DATA] [DEMOGRAPHIC_DATA] Other No Preference" at bounding box center [424, 244] width 302 height 28
select select "No preference"
click at [273, 230] on select "[DEMOGRAPHIC_DATA] [DEMOGRAPHIC_DATA] Other No Preference" at bounding box center [424, 244] width 302 height 28
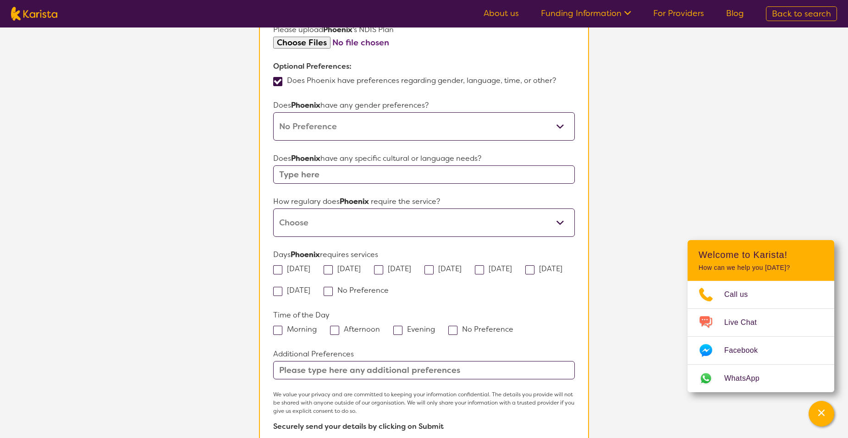
scroll to position [615, 0]
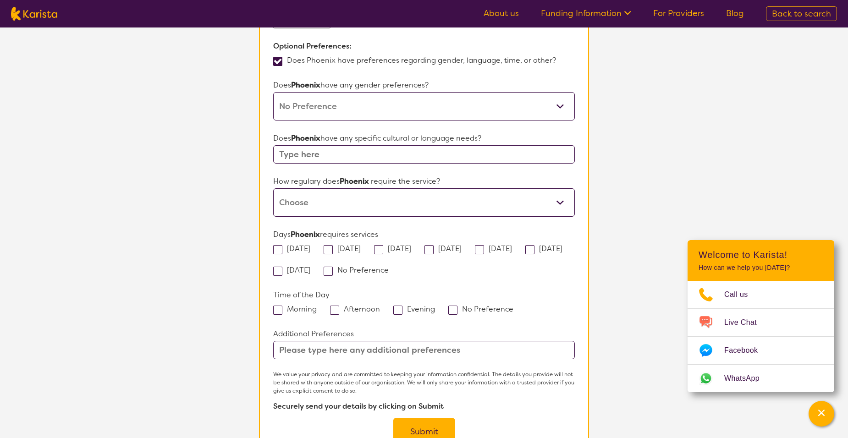
click at [458, 309] on label "No Preference" at bounding box center [483, 309] width 71 height 10
click at [514, 309] on input "No Preference" at bounding box center [517, 309] width 6 height 6
checkbox input "true"
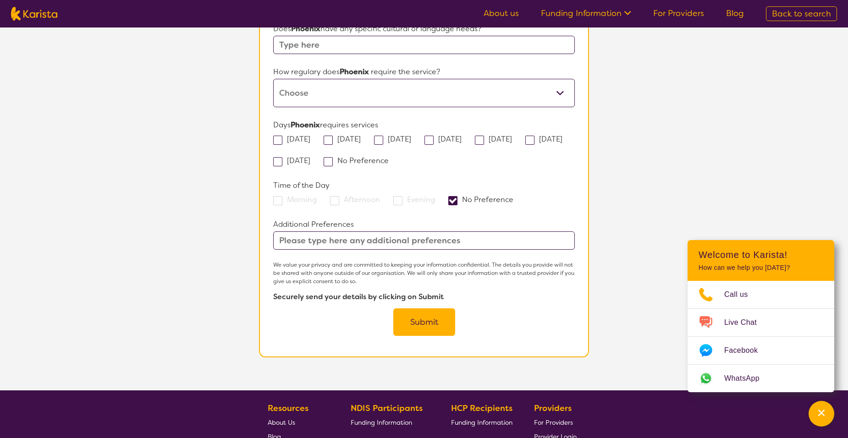
scroll to position [753, 0]
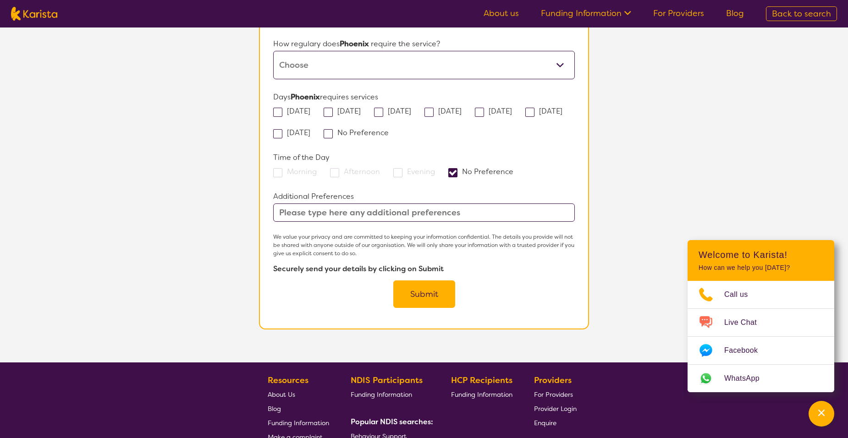
click at [442, 303] on button "Submit" at bounding box center [424, 295] width 62 height 28
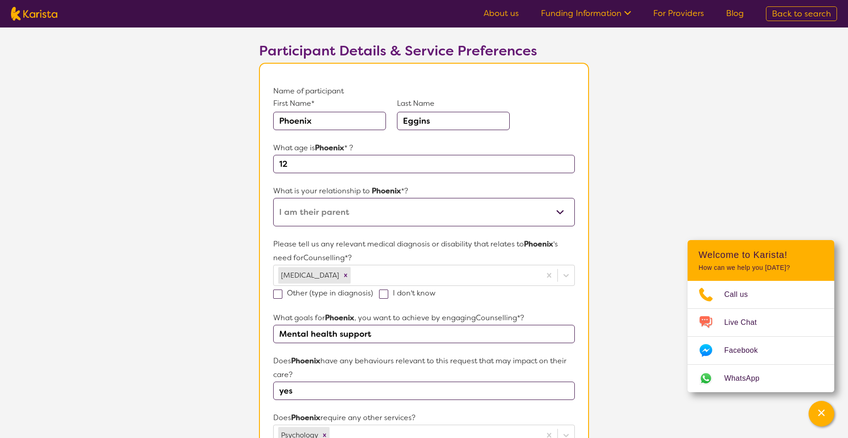
scroll to position [138, 0]
